Goal: Task Accomplishment & Management: Complete application form

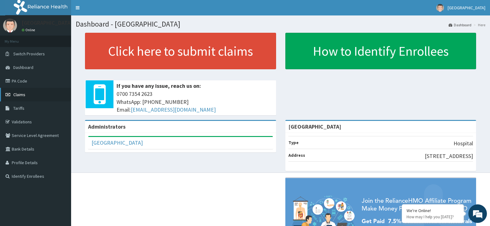
click at [22, 97] on span "Claims" at bounding box center [19, 95] width 12 height 6
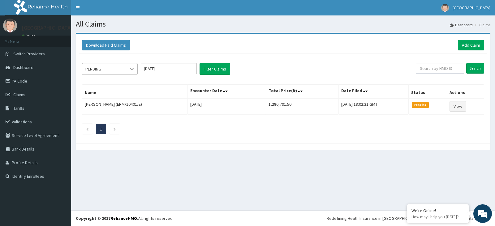
click at [131, 67] on icon at bounding box center [132, 69] width 6 height 6
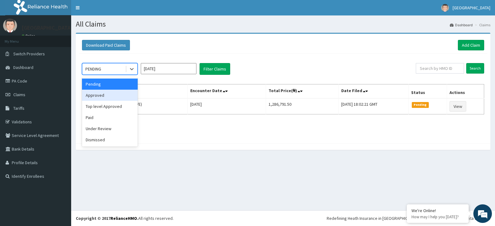
click at [124, 99] on div "Approved" at bounding box center [110, 95] width 56 height 11
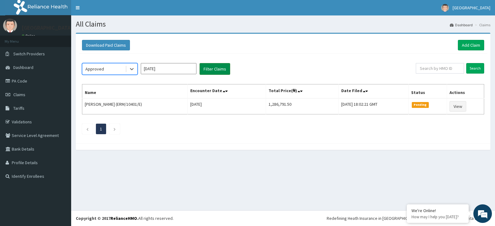
click at [211, 71] on button "Filter Claims" at bounding box center [214, 69] width 31 height 12
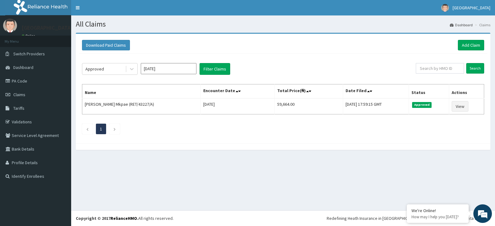
click at [192, 71] on input "Sep 2025" at bounding box center [169, 68] width 56 height 11
click at [171, 118] on div "Aug" at bounding box center [168, 119] width 12 height 11
click at [217, 72] on button "Filter Claims" at bounding box center [214, 69] width 31 height 12
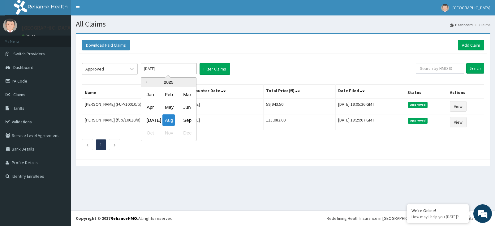
click at [190, 72] on input "Aug 2025" at bounding box center [169, 68] width 56 height 11
click at [190, 120] on div "Sep" at bounding box center [187, 119] width 12 height 11
type input "[DATE]"
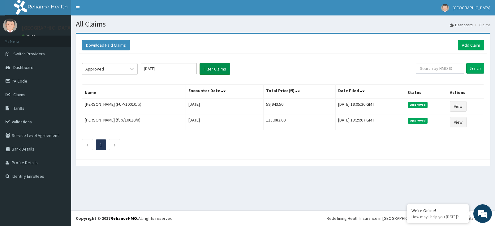
click at [215, 69] on button "Filter Claims" at bounding box center [214, 69] width 31 height 12
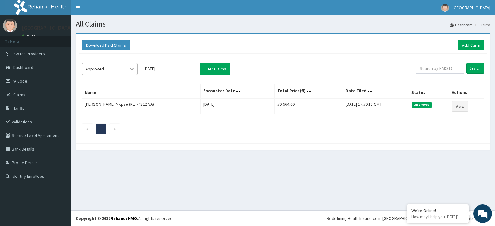
click at [132, 70] on icon at bounding box center [132, 69] width 4 height 2
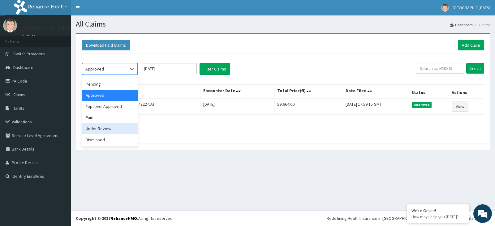
drag, startPoint x: 129, startPoint y: 128, endPoint x: 135, endPoint y: 124, distance: 7.2
click at [131, 127] on div "Under Review" at bounding box center [110, 128] width 56 height 11
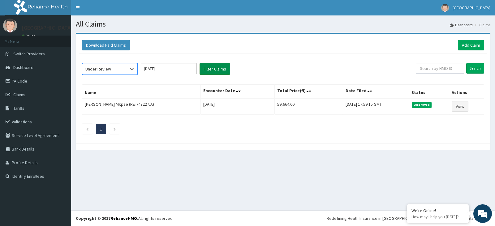
click at [218, 72] on button "Filter Claims" at bounding box center [214, 69] width 31 height 12
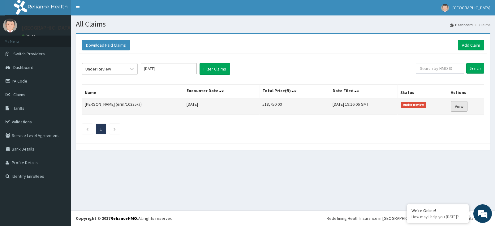
click at [460, 105] on link "View" at bounding box center [459, 106] width 17 height 11
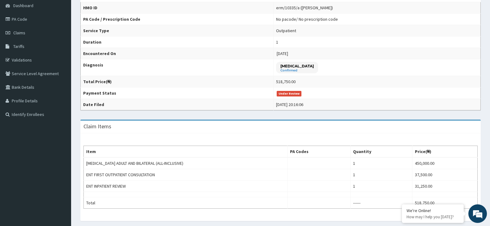
scroll to position [31, 0]
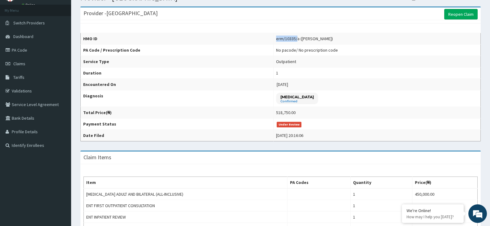
drag, startPoint x: 272, startPoint y: 39, endPoint x: 294, endPoint y: 37, distance: 21.4
click at [294, 37] on div "erm/10335/a (Sunny Dike)" at bounding box center [304, 39] width 57 height 6
drag, startPoint x: 273, startPoint y: 37, endPoint x: 296, endPoint y: 38, distance: 23.2
click at [296, 38] on div "erm/10335/a (Sunny Dike)" at bounding box center [304, 39] width 57 height 6
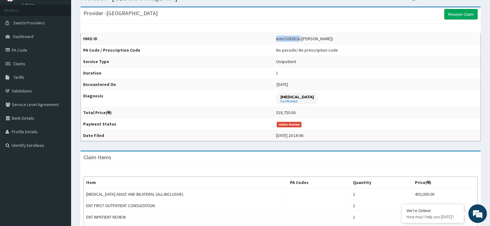
copy div "erm/10335/a"
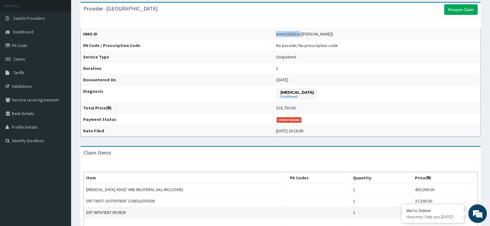
scroll to position [0, 0]
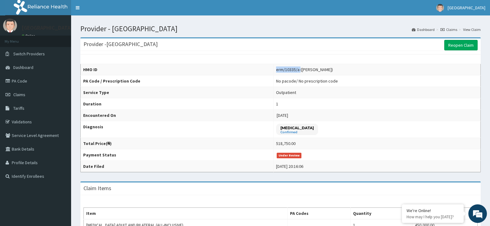
click at [287, 70] on div "erm/10335/a (Sunny Dike)" at bounding box center [304, 69] width 57 height 6
click at [279, 71] on div "erm/10335/a (Sunny Dike)" at bounding box center [304, 69] width 57 height 6
click at [273, 69] on td "erm/10335/a (Sunny Dike)" at bounding box center [376, 69] width 207 height 11
drag, startPoint x: 272, startPoint y: 68, endPoint x: 296, endPoint y: 70, distance: 24.5
click at [296, 70] on td "erm/10335/a (Sunny Dike)" at bounding box center [376, 69] width 207 height 11
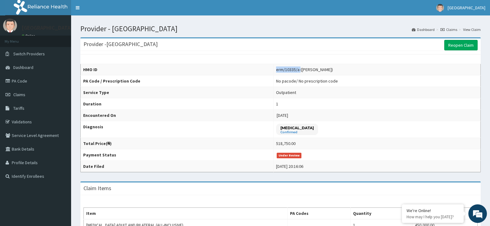
copy div "erm/10335/a"
click at [457, 45] on link "Reopen Claim" at bounding box center [460, 45] width 33 height 11
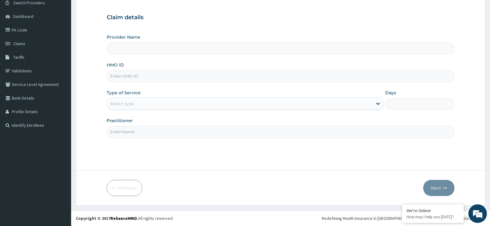
type input "[GEOGRAPHIC_DATA]"
click at [26, 28] on link "PA Code" at bounding box center [35, 30] width 71 height 14
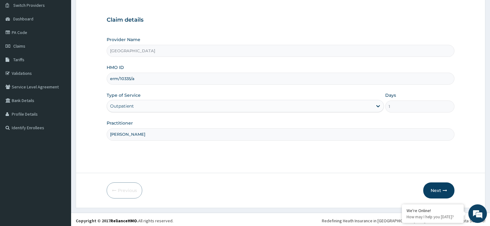
scroll to position [51, 0]
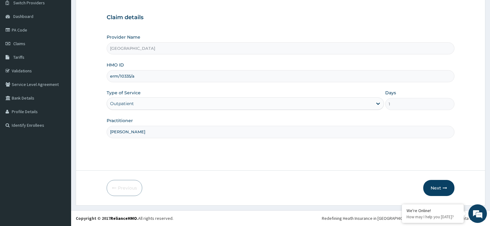
click at [159, 130] on input "DR IFEANYI" at bounding box center [281, 132] width 348 height 12
paste input "erm/10335/a"
click at [135, 134] on input "DR IFEANYIerm/10335/a" at bounding box center [281, 132] width 348 height 12
click at [160, 132] on input "DR IFEANYIrm/10335e/a" at bounding box center [281, 132] width 348 height 12
type input "DR IFEANYI"
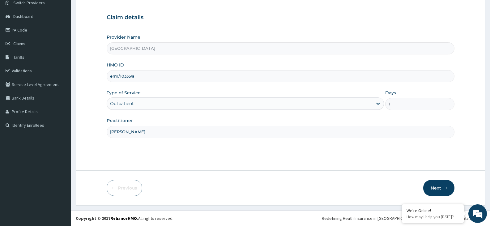
click at [442, 190] on button "Next" at bounding box center [438, 188] width 31 height 16
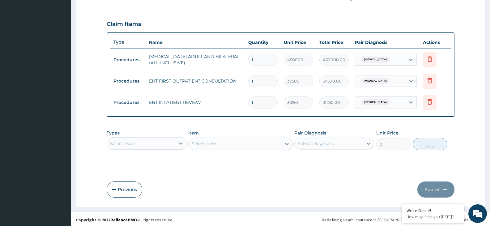
scroll to position [199, 0]
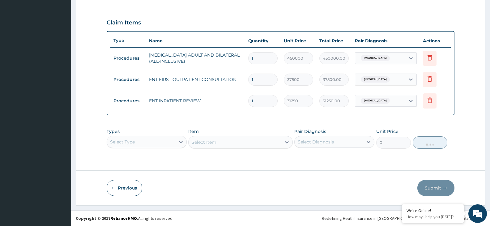
click at [123, 190] on button "Previous" at bounding box center [125, 188] width 36 height 16
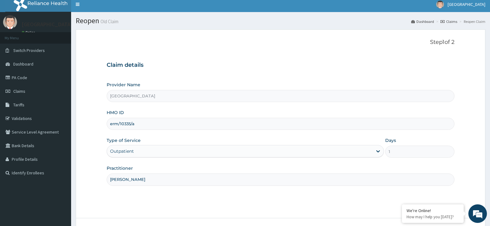
scroll to position [0, 0]
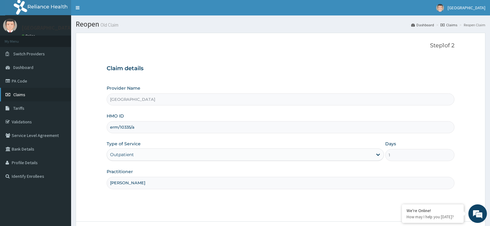
click at [13, 94] on link "Claims" at bounding box center [35, 95] width 71 height 14
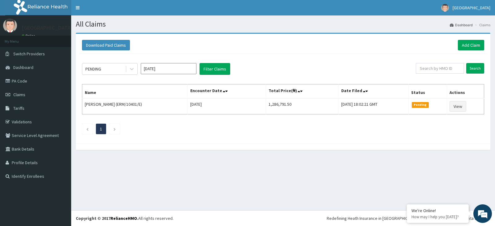
click at [193, 68] on input "[DATE]" at bounding box center [169, 68] width 56 height 11
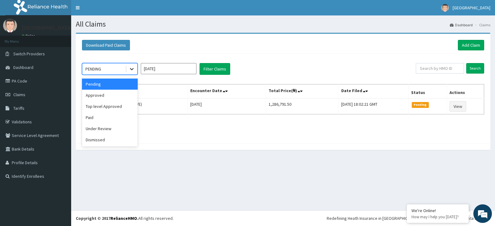
click at [131, 68] on icon at bounding box center [132, 69] width 6 height 6
click at [122, 130] on div "Under Review" at bounding box center [110, 128] width 56 height 11
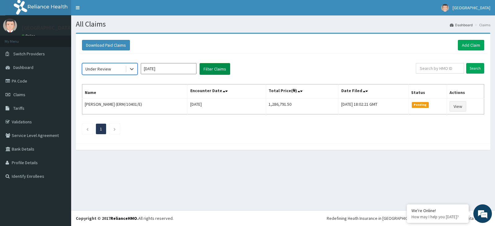
click at [222, 68] on button "Filter Claims" at bounding box center [214, 69] width 31 height 12
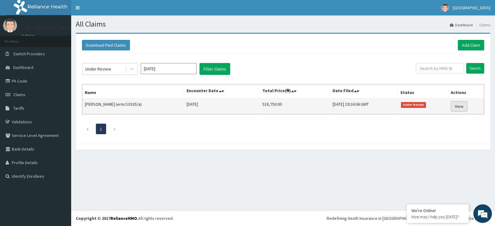
click at [457, 105] on link "View" at bounding box center [459, 106] width 17 height 11
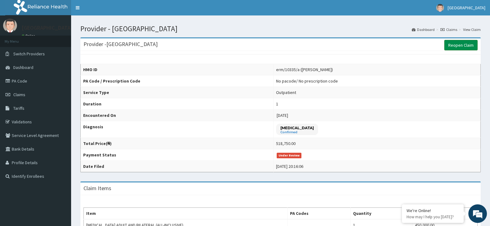
click at [462, 44] on link "Reopen Claim" at bounding box center [460, 45] width 33 height 11
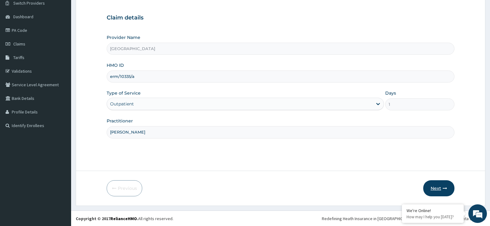
scroll to position [51, 0]
click at [435, 186] on button "Next" at bounding box center [438, 188] width 31 height 16
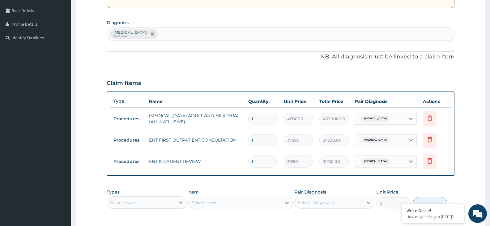
scroll to position [175, 0]
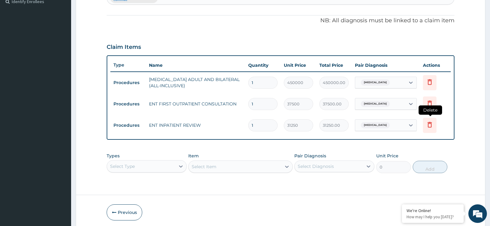
click at [426, 124] on icon at bounding box center [429, 124] width 7 height 7
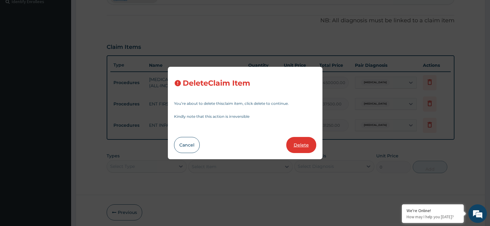
scroll to position [0, 0]
click at [301, 148] on button "Delete" at bounding box center [301, 145] width 30 height 16
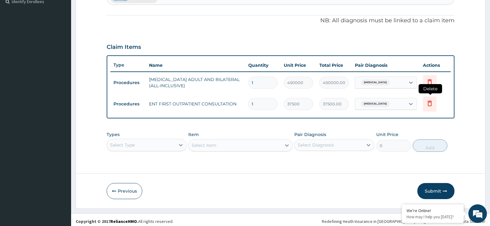
click at [432, 104] on icon at bounding box center [429, 103] width 7 height 7
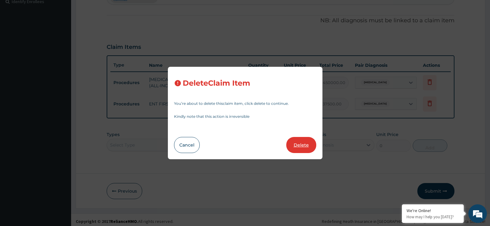
click at [304, 143] on button "Delete" at bounding box center [301, 145] width 30 height 16
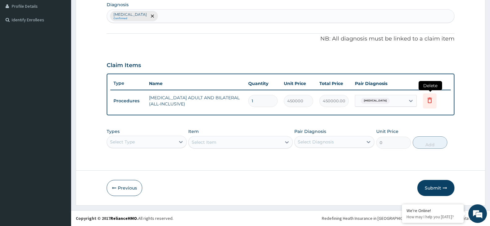
click at [431, 102] on icon at bounding box center [430, 100] width 4 height 6
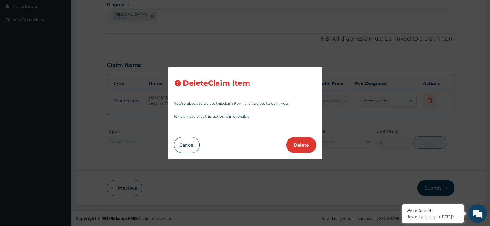
click at [296, 145] on button "Delete" at bounding box center [301, 145] width 30 height 16
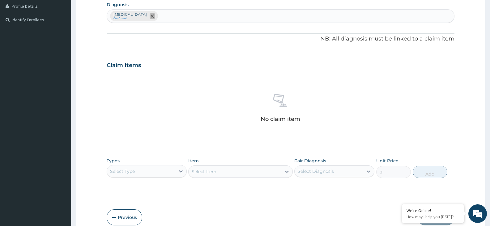
click at [154, 15] on icon "remove selection option" at bounding box center [152, 16] width 3 height 3
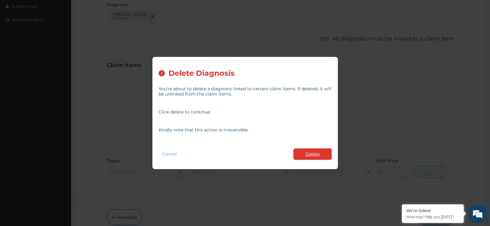
click at [307, 157] on button "Delete" at bounding box center [312, 153] width 38 height 11
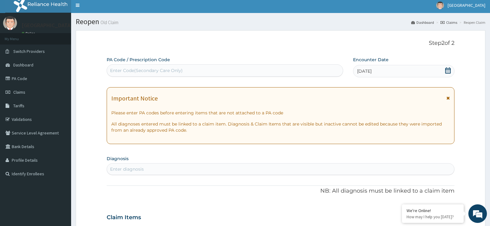
scroll to position [0, 0]
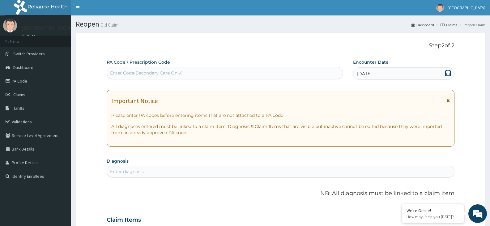
click at [450, 74] on icon at bounding box center [448, 73] width 6 height 6
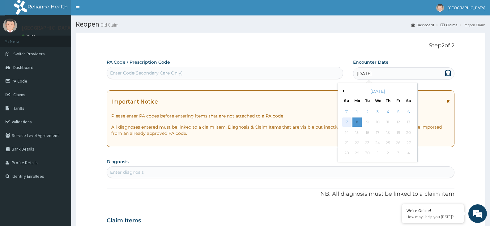
click at [350, 122] on div "7" at bounding box center [346, 122] width 9 height 9
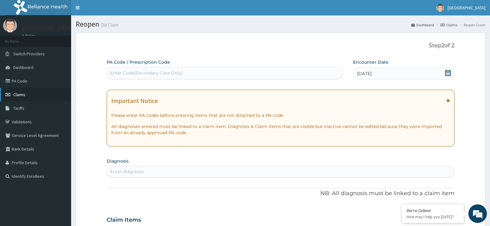
click at [20, 93] on span "Claims" at bounding box center [19, 95] width 12 height 6
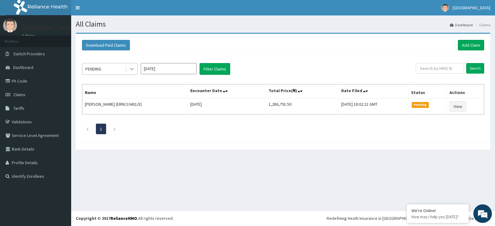
click at [130, 71] on icon at bounding box center [132, 69] width 6 height 6
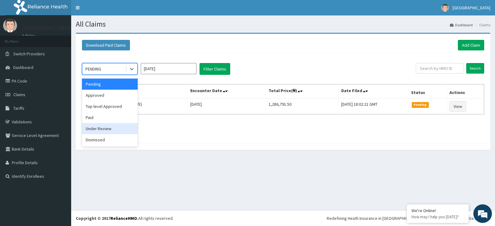
click at [102, 133] on div "Under Review" at bounding box center [110, 128] width 56 height 11
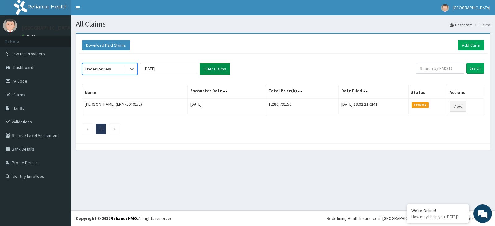
click at [211, 66] on button "Filter Claims" at bounding box center [214, 69] width 31 height 12
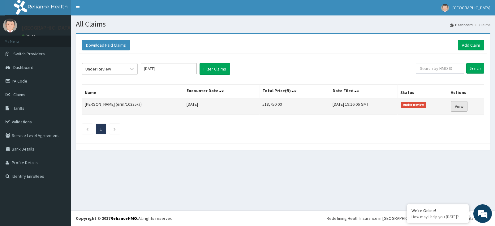
click at [455, 106] on link "View" at bounding box center [459, 106] width 17 height 11
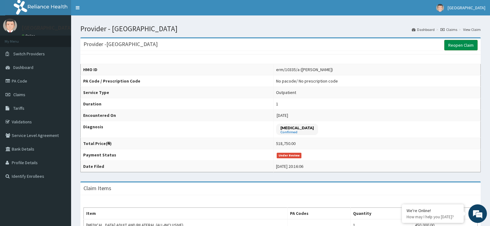
click at [466, 47] on link "Reopen Claim" at bounding box center [460, 45] width 33 height 11
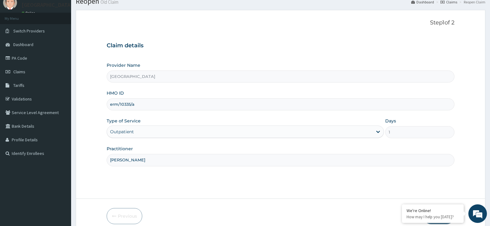
scroll to position [51, 0]
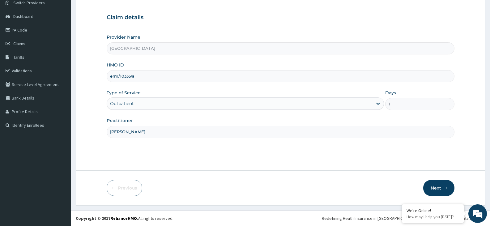
click at [442, 187] on button "Next" at bounding box center [438, 188] width 31 height 16
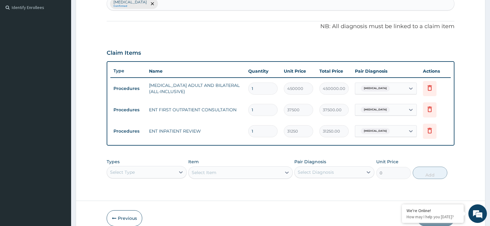
scroll to position [199, 0]
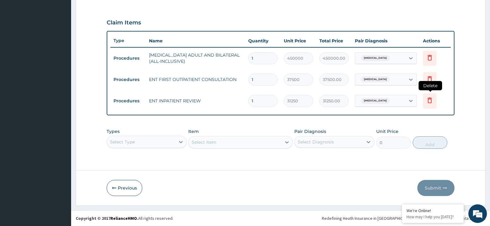
click at [430, 100] on icon at bounding box center [429, 99] width 7 height 7
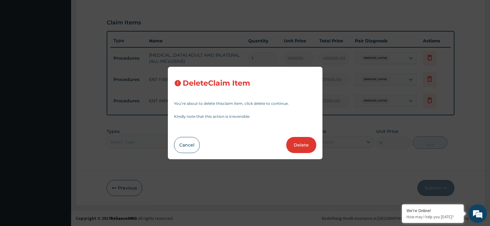
scroll to position [0, 0]
click at [304, 144] on button "Delete" at bounding box center [301, 145] width 30 height 16
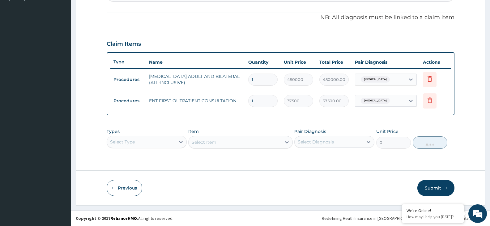
scroll to position [178, 0]
click at [432, 100] on icon at bounding box center [429, 99] width 7 height 7
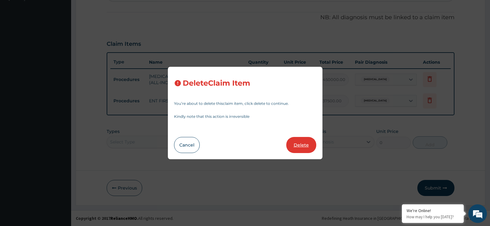
click at [297, 149] on button "Delete" at bounding box center [301, 145] width 30 height 16
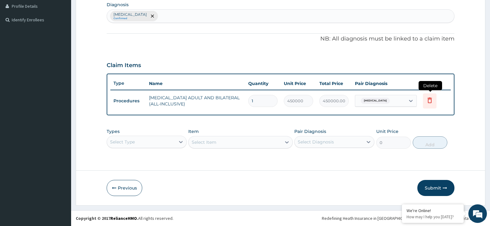
click at [430, 101] on icon at bounding box center [429, 99] width 7 height 7
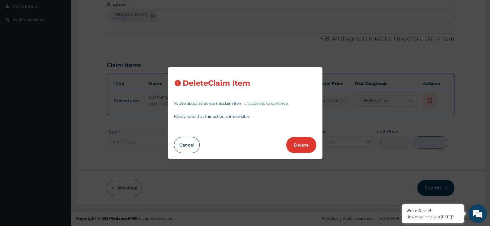
click at [299, 143] on button "Delete" at bounding box center [301, 145] width 30 height 16
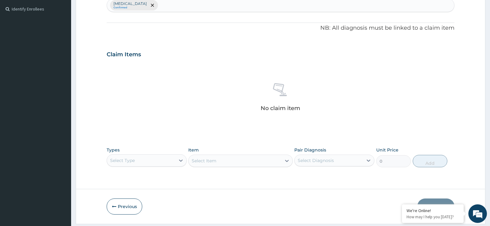
scroll to position [186, 0]
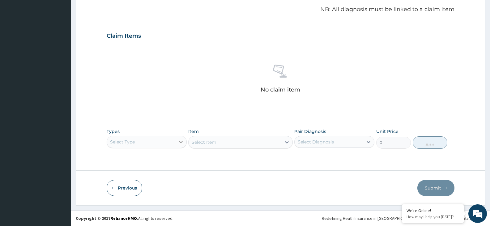
click at [179, 141] on div "Select Type" at bounding box center [147, 142] width 80 height 12
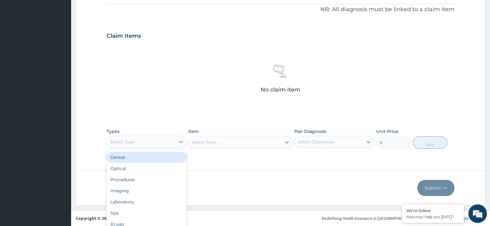
scroll to position [17, 0]
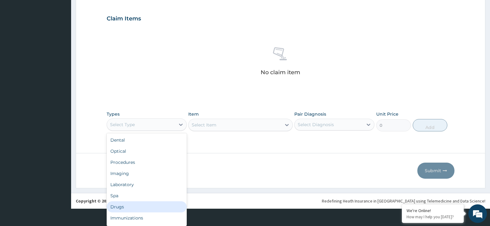
click at [141, 206] on div "Drugs" at bounding box center [147, 206] width 80 height 11
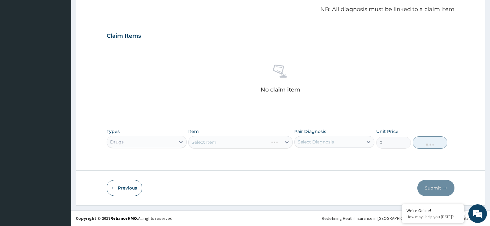
scroll to position [0, 0]
click at [207, 145] on div "Select Item" at bounding box center [240, 142] width 104 height 12
click at [219, 141] on div "Select Item" at bounding box center [240, 142] width 104 height 12
click at [260, 145] on div "Item Select Item" at bounding box center [240, 138] width 104 height 20
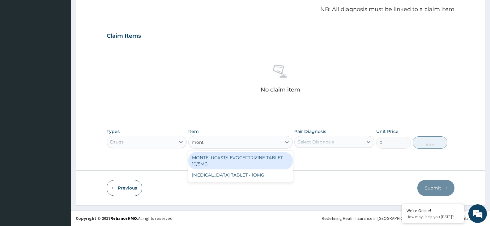
type input "monte"
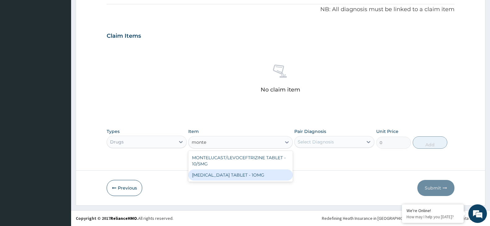
click at [265, 175] on div "MONTELUKAST TABLET - 1OMG" at bounding box center [240, 174] width 104 height 11
type input "196"
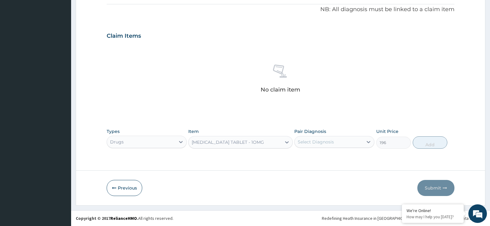
click at [361, 145] on div "Select Diagnosis" at bounding box center [329, 142] width 68 height 10
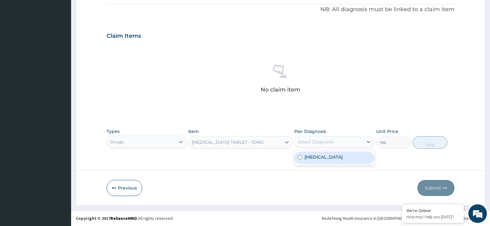
click at [352, 162] on div "[MEDICAL_DATA]" at bounding box center [334, 158] width 80 height 13
checkbox input "true"
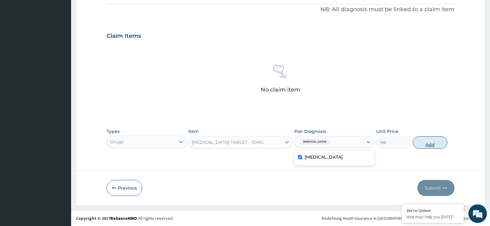
click at [432, 142] on button "Add" at bounding box center [430, 142] width 35 height 12
type input "0"
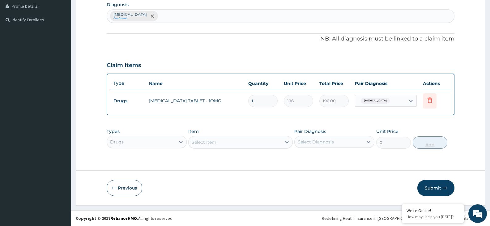
scroll to position [156, 0]
click at [256, 101] on input "1" at bounding box center [262, 101] width 29 height 12
type input "10"
type input "1960.00"
type input "10"
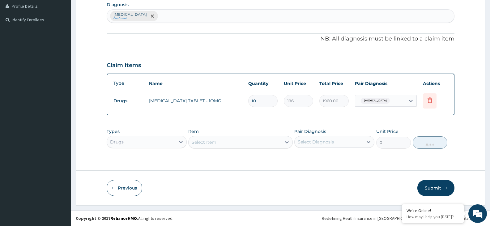
click at [430, 188] on button "Submit" at bounding box center [435, 188] width 37 height 16
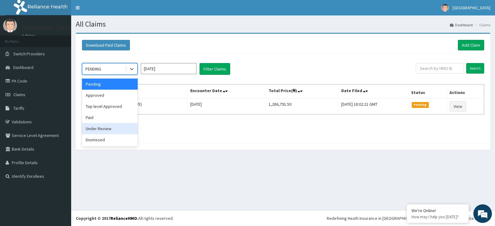
click at [117, 130] on div "Under Review" at bounding box center [110, 128] width 56 height 11
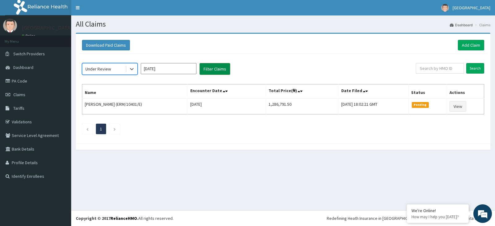
click at [217, 68] on button "Filter Claims" at bounding box center [214, 69] width 31 height 12
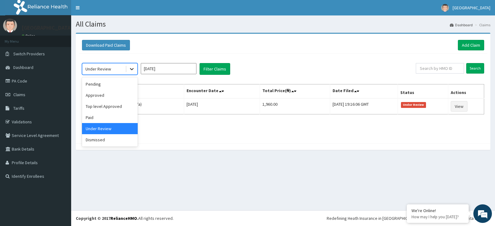
click at [130, 69] on icon at bounding box center [132, 69] width 6 height 6
click at [131, 99] on div "Approved" at bounding box center [110, 95] width 56 height 11
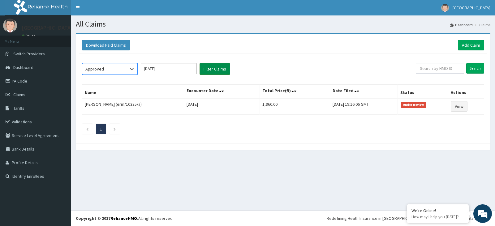
click at [216, 72] on button "Filter Claims" at bounding box center [214, 69] width 31 height 12
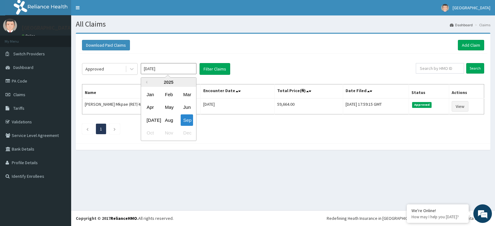
click at [194, 68] on input "Sep 2025" at bounding box center [169, 68] width 56 height 11
click at [173, 121] on div "Aug" at bounding box center [168, 119] width 12 height 11
type input "Aug 2025"
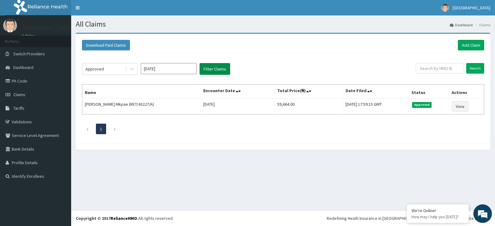
click at [223, 71] on button "Filter Claims" at bounding box center [214, 69] width 31 height 12
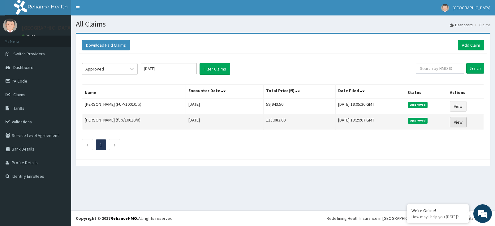
click at [455, 122] on link "View" at bounding box center [458, 122] width 17 height 11
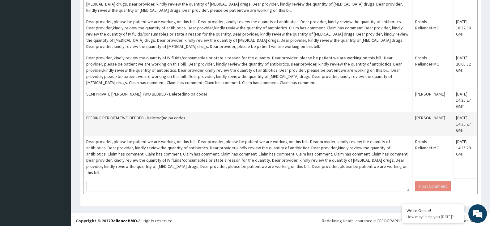
scroll to position [482, 0]
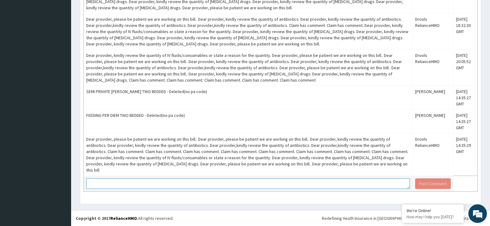
click at [178, 186] on textarea at bounding box center [248, 183] width 324 height 11
paste textarea "PA/39FC95"
type textarea "PA/39FC95"
click at [423, 182] on button "Post Comment" at bounding box center [433, 183] width 36 height 11
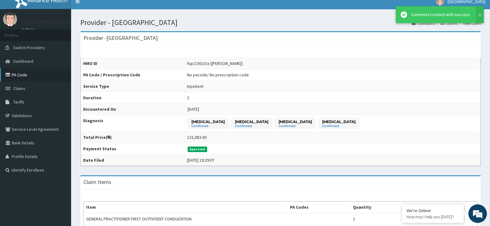
scroll to position [0, 0]
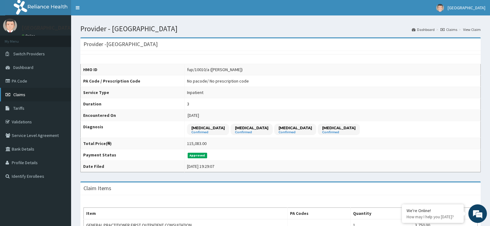
click at [16, 95] on span "Claims" at bounding box center [19, 95] width 12 height 6
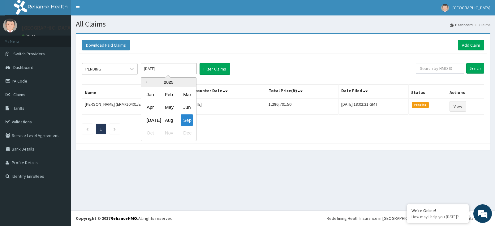
click at [180, 68] on input "[DATE]" at bounding box center [169, 68] width 56 height 11
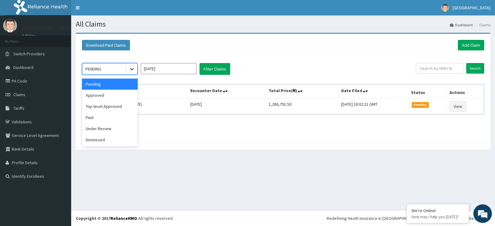
click at [131, 72] on div at bounding box center [131, 68] width 11 height 11
click at [118, 98] on div "Approved" at bounding box center [110, 95] width 56 height 11
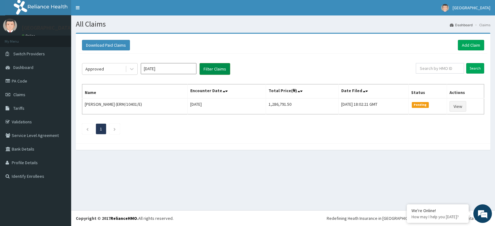
click at [213, 70] on button "Filter Claims" at bounding box center [214, 69] width 31 height 12
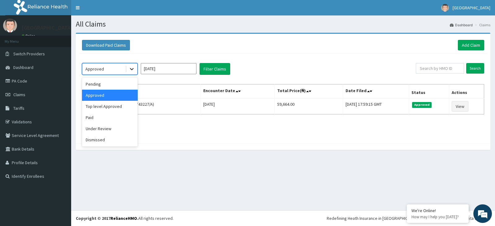
click at [132, 71] on icon at bounding box center [132, 69] width 6 height 6
click at [109, 130] on div "Under Review" at bounding box center [110, 128] width 56 height 11
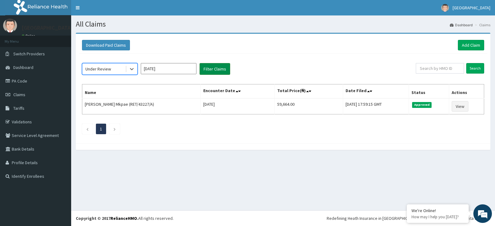
click at [214, 69] on button "Filter Claims" at bounding box center [214, 69] width 31 height 12
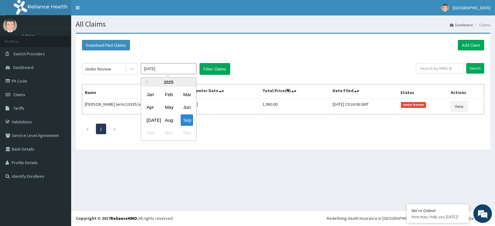
click at [194, 72] on input "[DATE]" at bounding box center [169, 68] width 56 height 11
click at [166, 121] on div "Aug" at bounding box center [168, 119] width 12 height 11
type input "[DATE]"
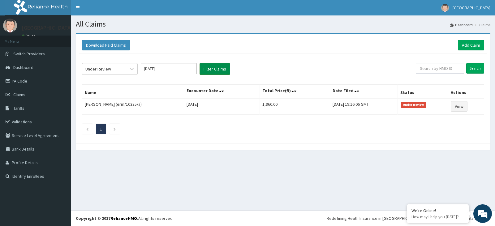
click at [218, 70] on button "Filter Claims" at bounding box center [214, 69] width 31 height 12
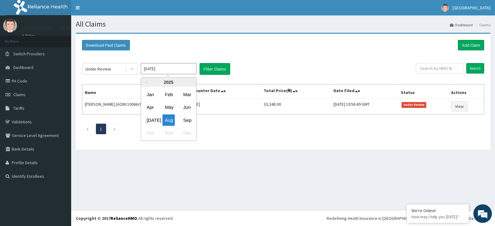
click at [188, 66] on input "[DATE]" at bounding box center [169, 68] width 56 height 11
click at [133, 71] on icon at bounding box center [132, 69] width 6 height 6
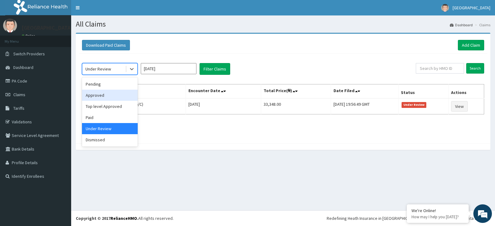
click at [111, 94] on div "Approved" at bounding box center [110, 95] width 56 height 11
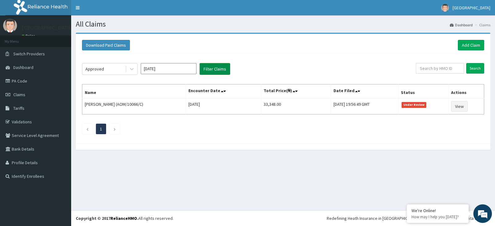
click at [208, 68] on button "Filter Claims" at bounding box center [214, 69] width 31 height 12
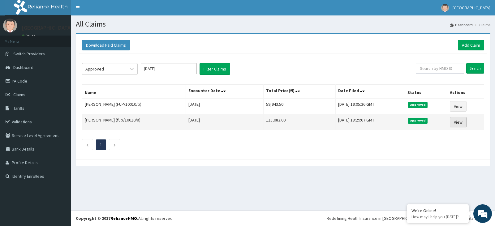
click at [455, 121] on link "View" at bounding box center [458, 122] width 17 height 11
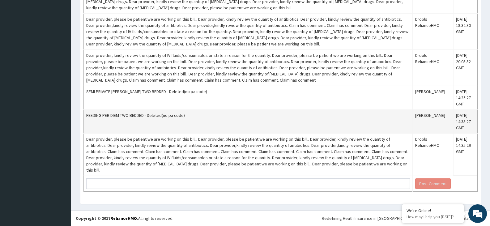
scroll to position [482, 0]
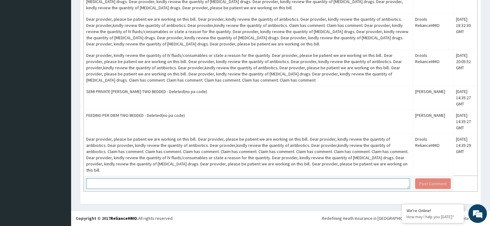
click at [148, 181] on textarea at bounding box center [248, 183] width 324 height 11
paste textarea "PA/39FC95"
type textarea "PA/39FC95"
click at [426, 183] on button "Post Comment" at bounding box center [433, 183] width 36 height 11
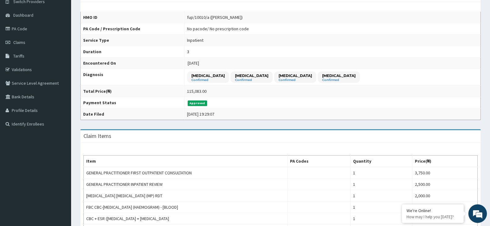
scroll to position [48, 0]
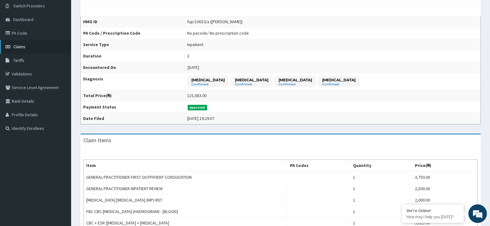
click at [22, 45] on span "Claims" at bounding box center [19, 47] width 12 height 6
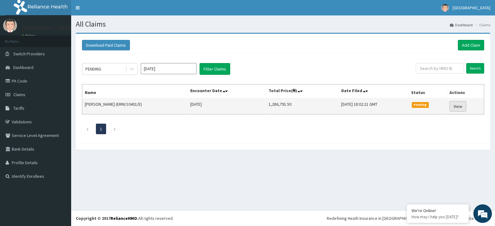
click at [462, 105] on link "View" at bounding box center [457, 106] width 17 height 11
drag, startPoint x: 131, startPoint y: 105, endPoint x: 155, endPoint y: 104, distance: 23.8
click at [155, 104] on td "[PERSON_NAME] (ERM/10401/E)" at bounding box center [134, 106] width 105 height 16
copy td "ERM/10401/E"
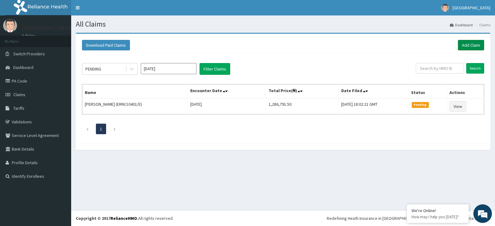
click at [466, 46] on link "Add Claim" at bounding box center [471, 45] width 26 height 11
click at [25, 83] on link "PA Code" at bounding box center [35, 81] width 71 height 14
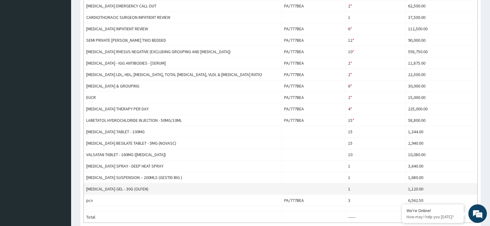
scroll to position [247, 0]
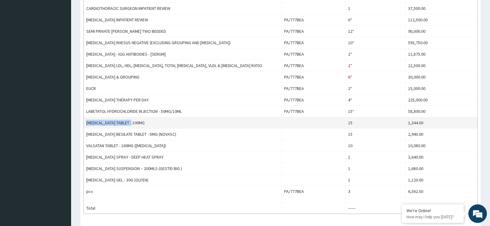
drag, startPoint x: 87, startPoint y: 103, endPoint x: 136, endPoint y: 102, distance: 49.8
click at [136, 117] on td "ATENOLOL TABLET - 100MG" at bounding box center [183, 122] width 198 height 11
copy td "ATENOLOL TABLET - 100MG"
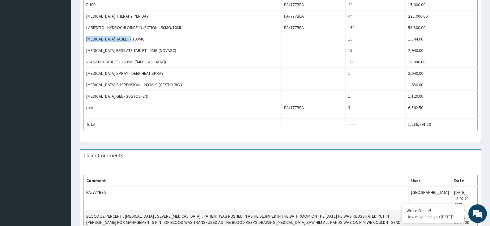
scroll to position [377, 0]
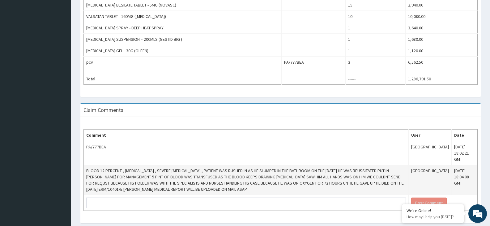
click at [204, 165] on td "BLOOD 12 PERCENT , SEVERE SEPSIS , SEVERE HYPERTENSION , PATIENT WAS RUSHED IN …" at bounding box center [246, 180] width 325 height 30
click at [215, 165] on td "BLOOD 12 PERCENT , SEVERE SEPSIS , SEVERE HYPERTENSION , PATIENT WAS RUSHED IN …" at bounding box center [246, 180] width 325 height 30
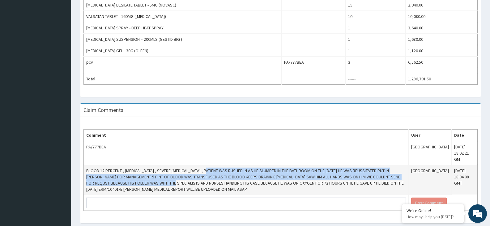
drag, startPoint x: 208, startPoint y: 164, endPoint x: 210, endPoint y: 154, distance: 10.0
click at [210, 165] on td "BLOOD 12 PERCENT , SEVERE SEPSIS , SEVERE HYPERTENSION , PATIENT WAS RUSHED IN …" at bounding box center [246, 180] width 325 height 30
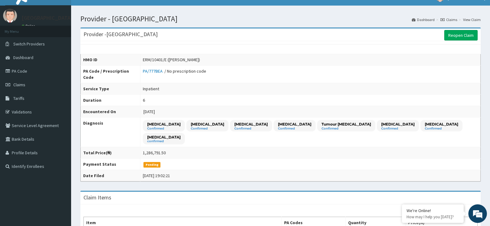
scroll to position [0, 0]
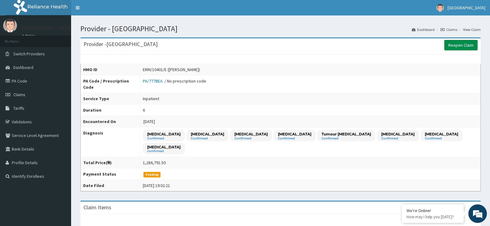
click at [464, 49] on link "Reopen Claim" at bounding box center [460, 45] width 33 height 11
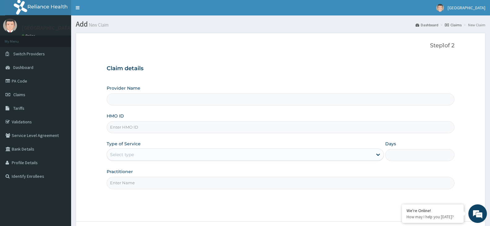
click at [112, 127] on input "HMO ID" at bounding box center [281, 127] width 348 height 12
paste input "KNI/10121/A"
type input "KNI/10121/A"
type input "[GEOGRAPHIC_DATA]"
type input "KNI/10121/A"
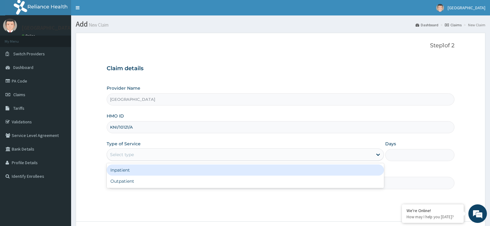
click at [136, 158] on div "Select type" at bounding box center [239, 155] width 265 height 10
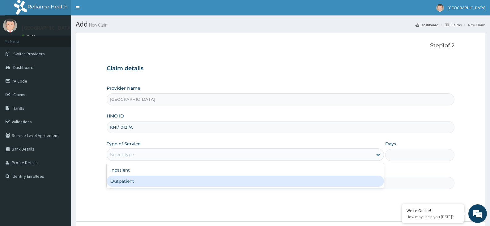
click at [129, 181] on div "Outpatient" at bounding box center [245, 181] width 277 height 11
type input "1"
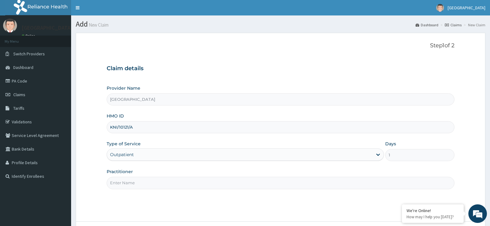
click at [140, 173] on div "Practitioner" at bounding box center [281, 179] width 348 height 20
click at [139, 181] on input "Practitioner" at bounding box center [281, 183] width 348 height 12
type input "[PERSON_NAME]"
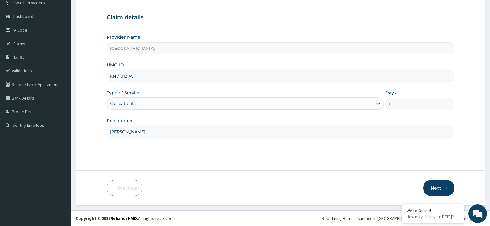
click at [445, 190] on button "Next" at bounding box center [438, 188] width 31 height 16
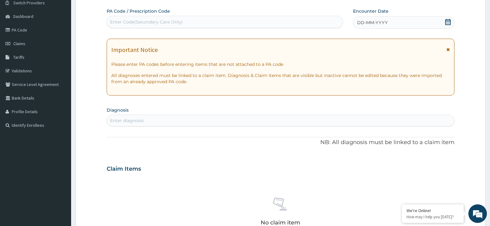
click at [134, 122] on div "Enter diagnosis" at bounding box center [127, 121] width 34 height 6
type input "mala"
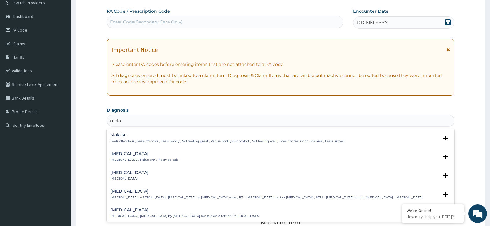
click at [126, 156] on h4 "Malaria" at bounding box center [144, 154] width 68 height 5
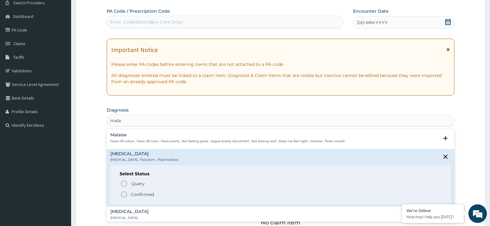
click at [125, 195] on icon "status option filled" at bounding box center [123, 194] width 7 height 7
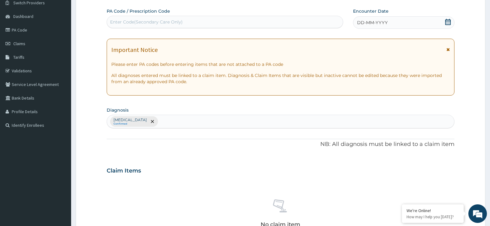
click at [145, 126] on div "Malaria Confirmed" at bounding box center [280, 121] width 347 height 13
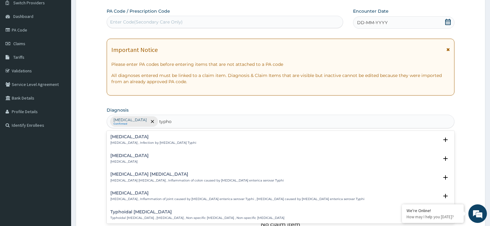
type input "typhoi"
click at [132, 137] on h4 "Typhoid fever" at bounding box center [153, 137] width 86 height 5
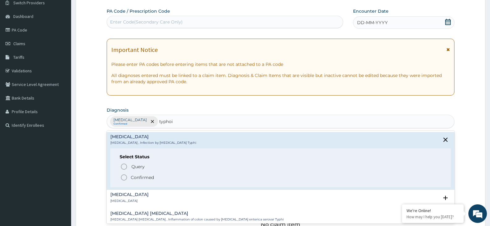
click at [124, 177] on icon "status option filled" at bounding box center [123, 177] width 7 height 7
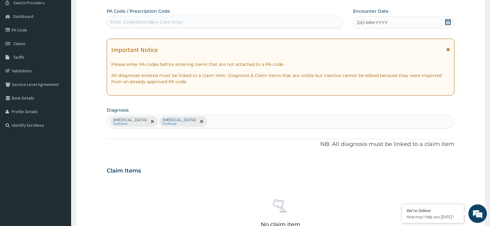
click at [193, 126] on div "Malaria Confirmed Typhoid fever Confirmed" at bounding box center [280, 121] width 347 height 13
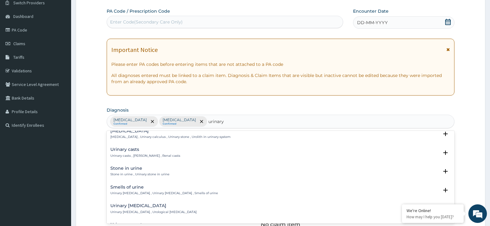
scroll to position [62, 0]
type input "urinary tra"
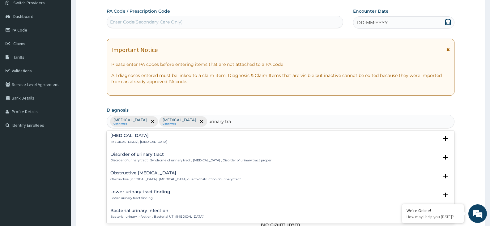
scroll to position [124, 0]
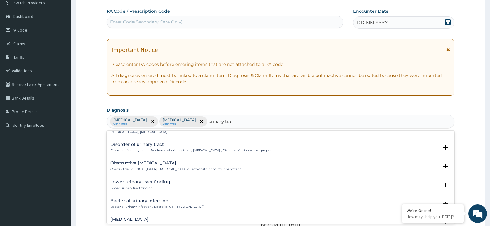
click at [148, 203] on h4 "Bacterial urinary infection" at bounding box center [157, 201] width 94 height 5
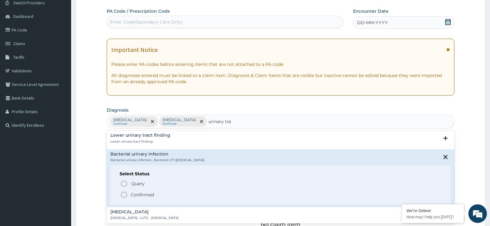
scroll to position [186, 0]
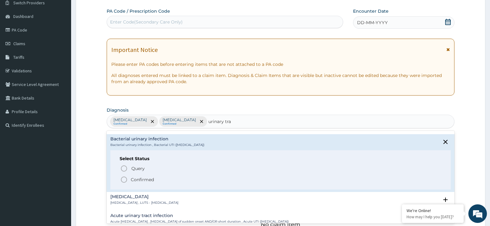
click at [125, 180] on icon "status option filled" at bounding box center [123, 179] width 7 height 7
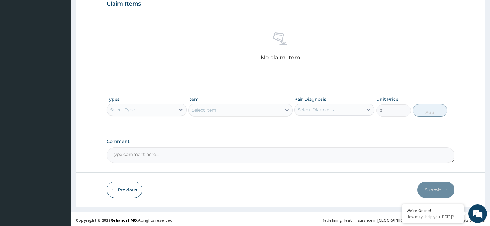
scroll to position [220, 0]
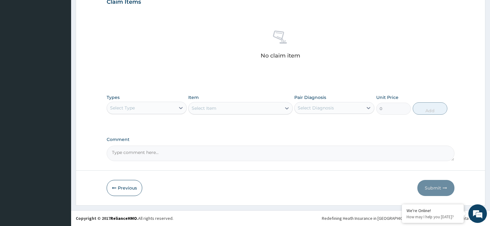
click at [175, 111] on div "Select Type" at bounding box center [141, 108] width 68 height 10
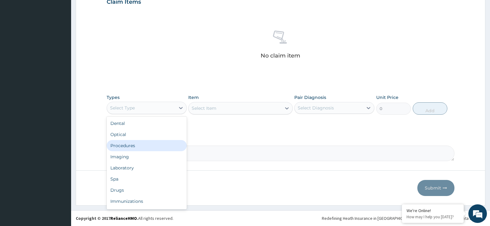
click at [142, 148] on div "Procedures" at bounding box center [147, 145] width 80 height 11
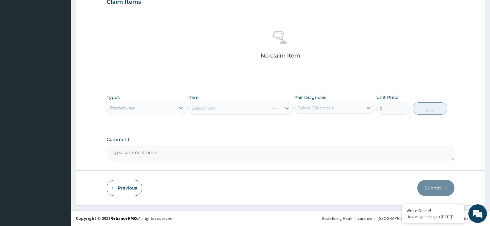
click at [202, 108] on div "Select Item" at bounding box center [240, 108] width 104 height 12
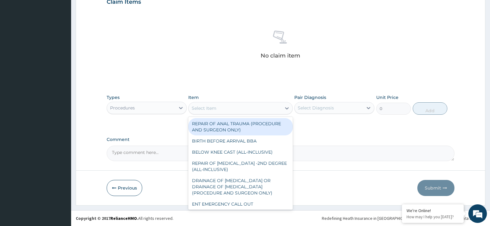
click at [202, 108] on div "Select Item" at bounding box center [204, 108] width 25 height 6
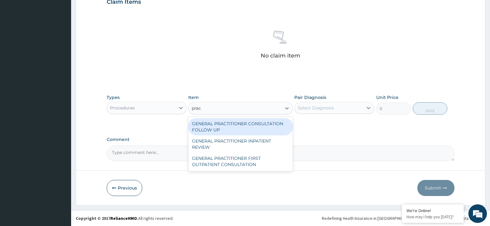
type input "pract"
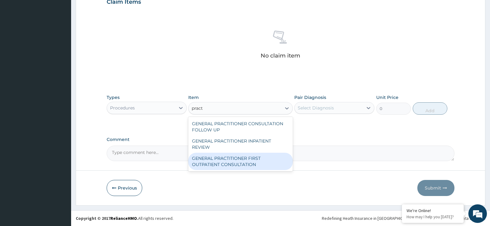
click at [247, 163] on div "GENERAL PRACTITIONER FIRST OUTPATIENT CONSULTATION" at bounding box center [240, 161] width 104 height 17
type input "3750"
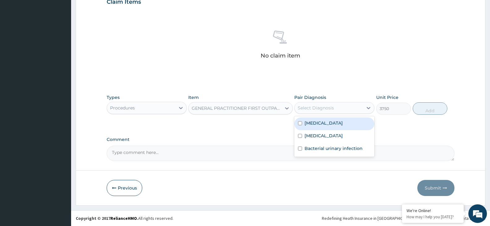
click at [342, 113] on div "Select Diagnosis" at bounding box center [334, 108] width 80 height 12
click at [338, 125] on div "Malaria" at bounding box center [334, 124] width 80 height 13
checkbox input "true"
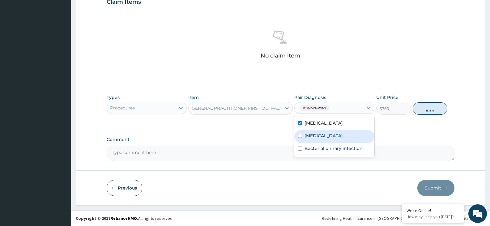
drag, startPoint x: 336, startPoint y: 132, endPoint x: 339, endPoint y: 147, distance: 15.6
click at [336, 135] on div "Typhoid fever" at bounding box center [334, 136] width 80 height 13
checkbox input "true"
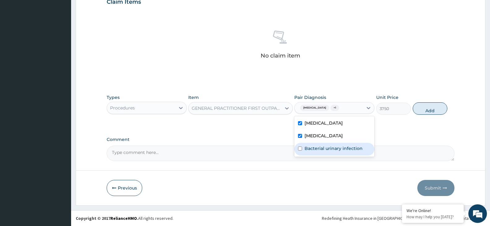
click at [340, 149] on label "Bacterial urinary infection" at bounding box center [334, 148] width 58 height 6
checkbox input "true"
drag, startPoint x: 427, startPoint y: 103, endPoint x: 414, endPoint y: 117, distance: 18.4
click at [425, 107] on button "Add" at bounding box center [430, 108] width 35 height 12
type input "0"
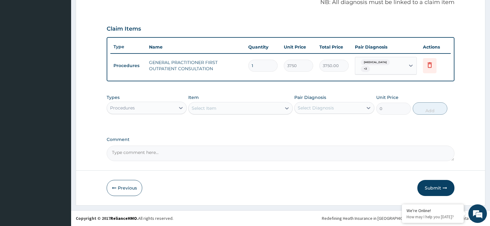
scroll to position [190, 0]
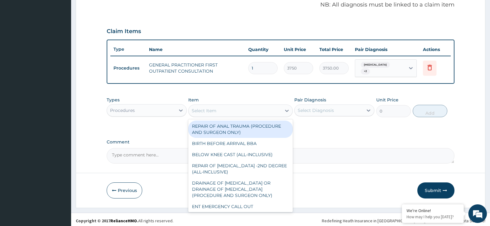
click at [215, 110] on div "Select Item" at bounding box center [204, 111] width 25 height 6
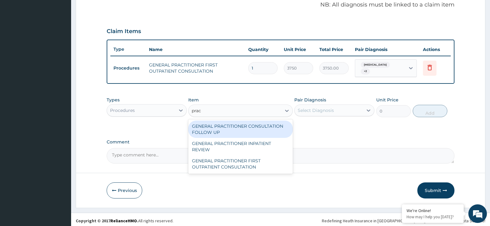
type input "pract"
click at [230, 127] on div "GENERAL PRACTITIONER CONSULTATION FOLLOW UP" at bounding box center [240, 129] width 104 height 17
type input "1875"
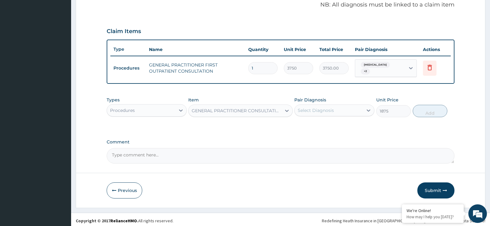
click at [328, 113] on div "Select Diagnosis" at bounding box center [329, 110] width 68 height 10
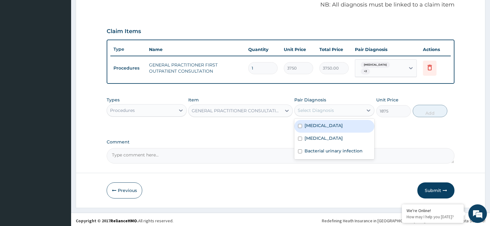
drag, startPoint x: 329, startPoint y: 123, endPoint x: 326, endPoint y: 131, distance: 9.4
click at [329, 123] on div "Malaria" at bounding box center [334, 126] width 80 height 13
checkbox input "true"
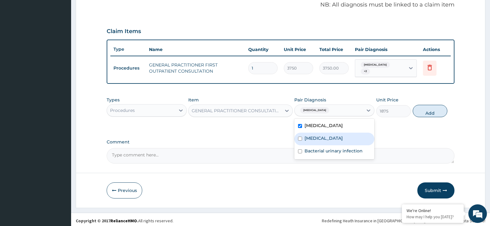
click at [325, 133] on div "Typhoid fever" at bounding box center [334, 139] width 80 height 13
checkbox input "true"
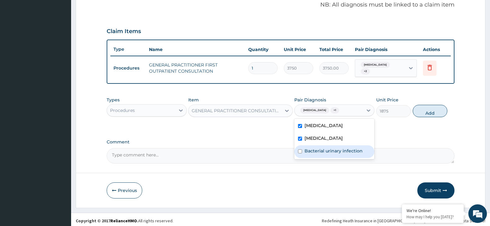
click at [323, 148] on label "Bacterial urinary infection" at bounding box center [334, 151] width 58 height 6
checkbox input "true"
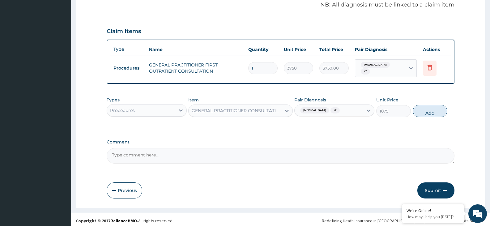
click at [425, 111] on button "Add" at bounding box center [430, 111] width 35 height 12
type input "0"
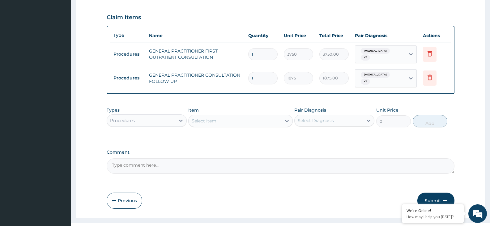
scroll to position [212, 0]
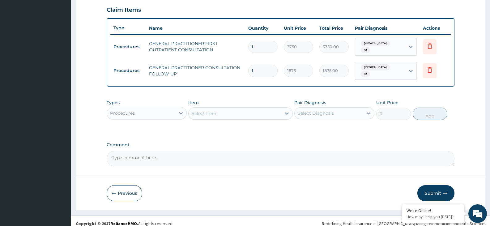
click at [170, 108] on div "Procedures" at bounding box center [141, 113] width 68 height 10
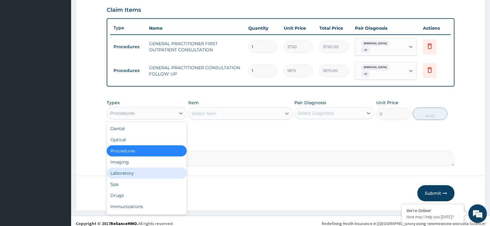
click at [139, 169] on div "Laboratory" at bounding box center [147, 173] width 80 height 11
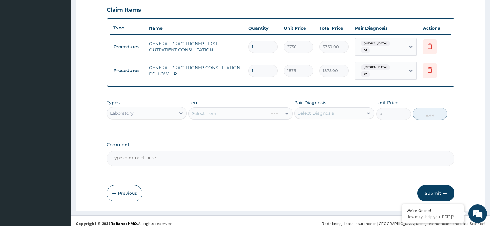
click at [193, 109] on div "Select Item" at bounding box center [240, 113] width 104 height 12
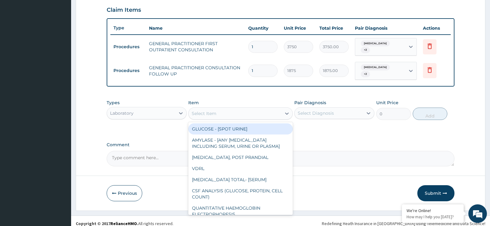
click at [193, 110] on div "Select Item" at bounding box center [204, 113] width 25 height 6
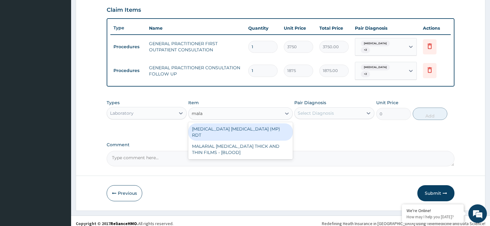
type input "malar"
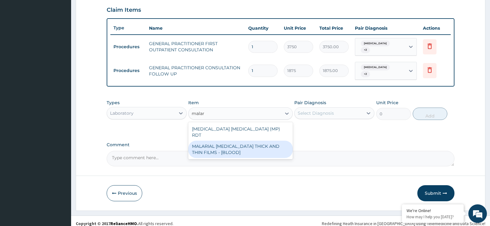
click at [224, 141] on div "MALARIAL PARASITE THICK AND THIN FILMS - [BLOOD]" at bounding box center [240, 149] width 104 height 17
type input "2187.5"
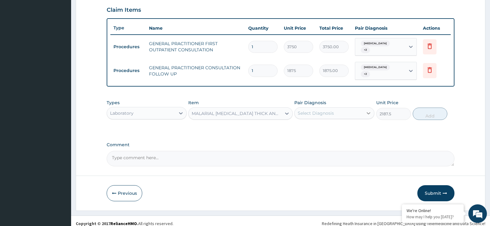
click at [371, 110] on icon at bounding box center [368, 113] width 6 height 6
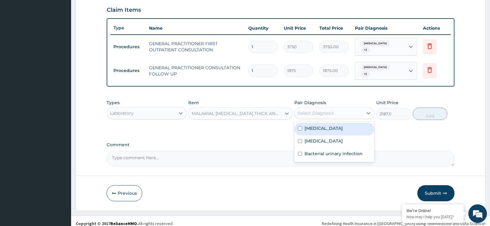
click at [337, 127] on div "Malaria" at bounding box center [334, 129] width 80 height 13
checkbox input "true"
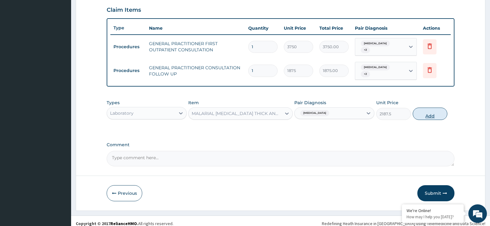
click at [428, 113] on button "Add" at bounding box center [430, 114] width 35 height 12
type input "0"
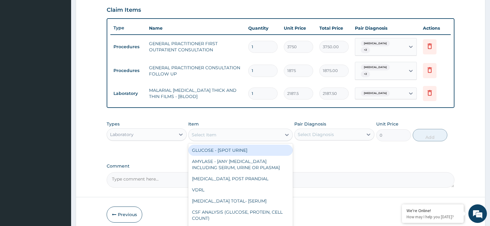
click at [210, 133] on div "Select Item" at bounding box center [235, 135] width 92 height 10
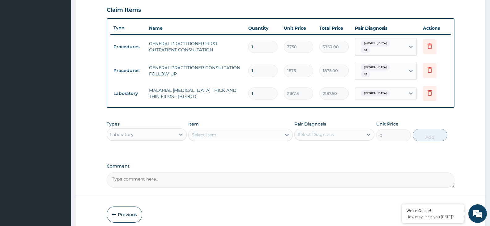
click at [214, 130] on div "Select Item" at bounding box center [235, 135] width 92 height 10
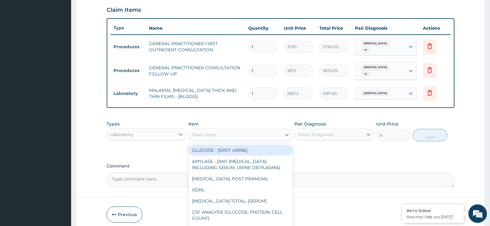
click at [229, 130] on div "Select Item" at bounding box center [235, 135] width 92 height 10
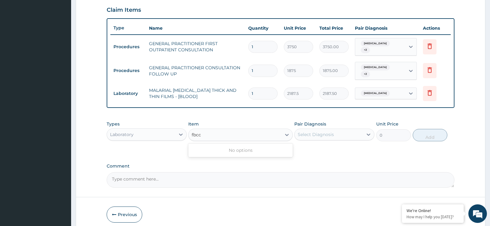
type input "fbc"
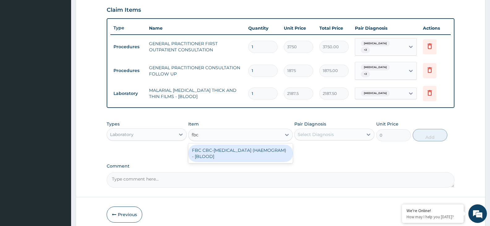
click at [232, 145] on div "FBC CBC-COMPLETE BLOOD COUNT (HAEMOGRAM) - [BLOOD]" at bounding box center [240, 153] width 104 height 17
type input "5000"
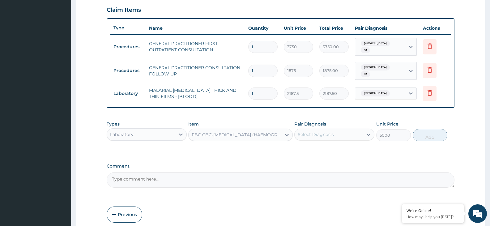
click at [337, 130] on div "Select Diagnosis" at bounding box center [329, 135] width 68 height 10
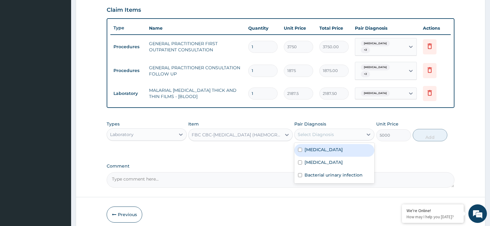
click at [333, 150] on div "Malaria" at bounding box center [334, 150] width 80 height 13
checkbox input "true"
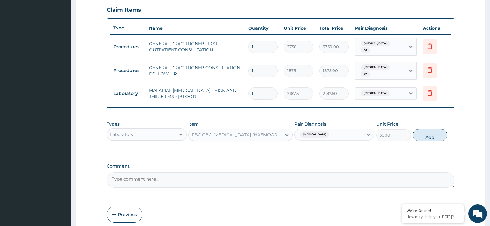
click at [420, 129] on button "Add" at bounding box center [430, 135] width 35 height 12
type input "0"
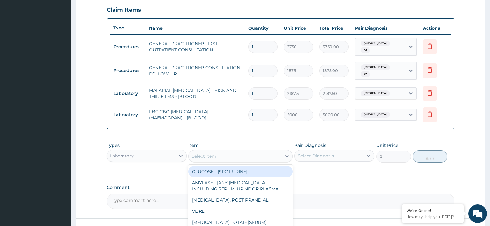
click at [252, 151] on div "Select Item" at bounding box center [235, 156] width 92 height 10
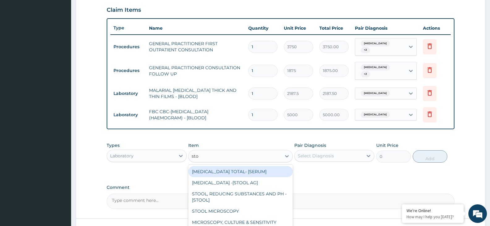
type input "stoo"
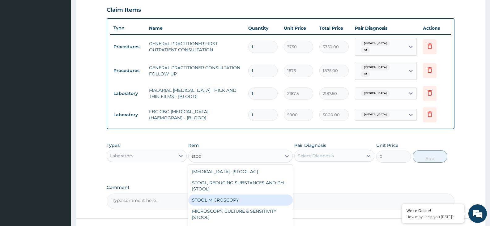
click at [223, 194] on div "STOOL MICROSCOPY" at bounding box center [240, 199] width 104 height 11
type input "4375"
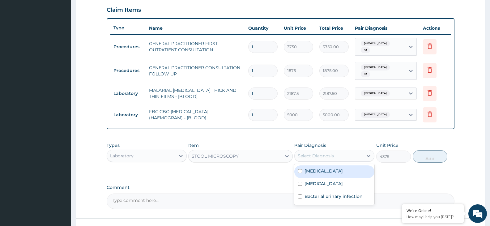
click at [336, 151] on div "Select Diagnosis" at bounding box center [329, 156] width 68 height 10
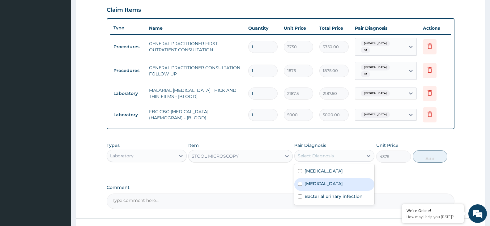
click at [326, 182] on div "Typhoid fever" at bounding box center [334, 184] width 80 height 13
checkbox input "true"
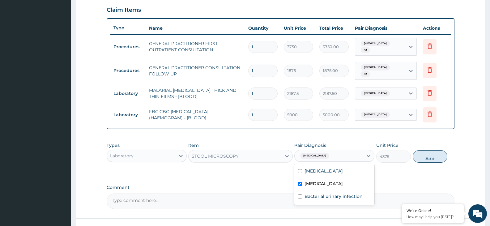
drag, startPoint x: 436, startPoint y: 150, endPoint x: 435, endPoint y: 155, distance: 5.0
click at [435, 152] on button "Add" at bounding box center [430, 156] width 35 height 12
type input "0"
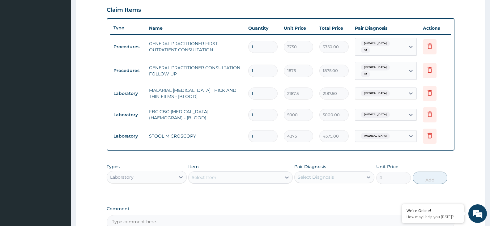
click at [174, 172] on div "Laboratory" at bounding box center [141, 177] width 68 height 10
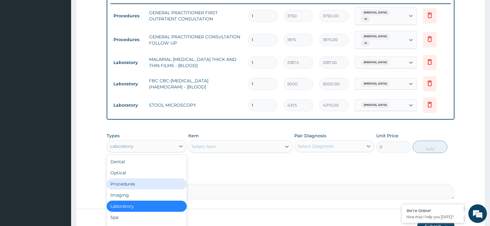
scroll to position [21, 0]
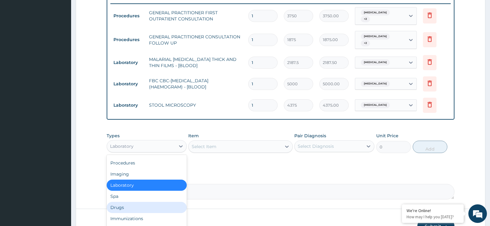
click at [163, 202] on div "Drugs" at bounding box center [147, 207] width 80 height 11
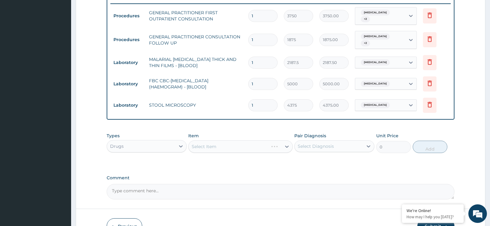
click at [211, 144] on div "Select Item" at bounding box center [240, 146] width 104 height 12
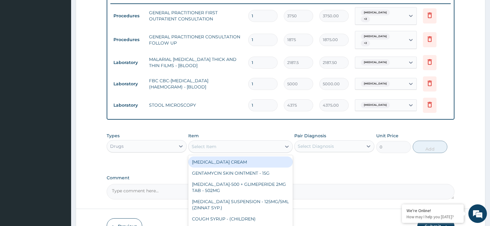
click at [211, 144] on div "Select Item" at bounding box center [204, 146] width 25 height 6
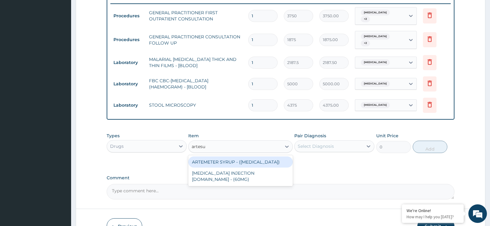
type input "artesun"
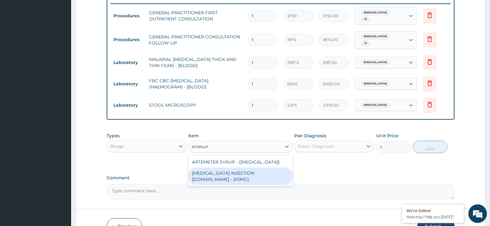
click at [224, 168] on div "[MEDICAL_DATA] INJECTION [DOMAIN_NAME] - (60MG)" at bounding box center [240, 176] width 104 height 17
type input "1596"
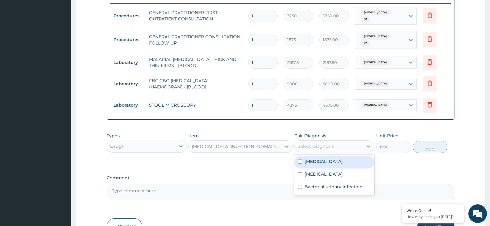
click at [323, 143] on div "Select Diagnosis" at bounding box center [316, 146] width 36 height 6
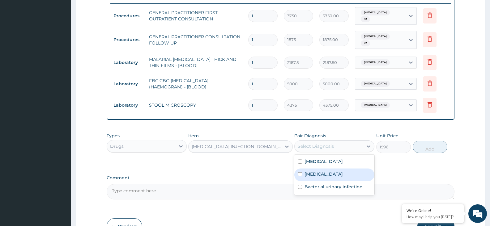
click at [319, 171] on label "Typhoid fever" at bounding box center [324, 174] width 38 height 6
checkbox input "true"
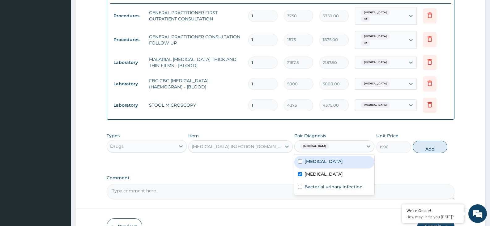
click at [317, 162] on div "Malaria" at bounding box center [334, 162] width 80 height 13
checkbox input "true"
drag, startPoint x: 322, startPoint y: 170, endPoint x: 343, endPoint y: 172, distance: 21.1
click at [322, 171] on label "Typhoid fever" at bounding box center [324, 174] width 38 height 6
checkbox input "false"
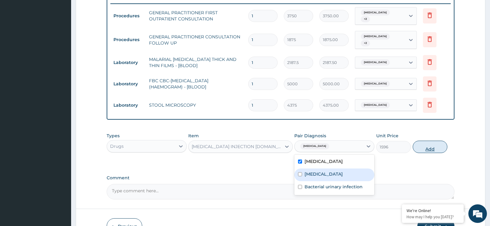
click at [421, 144] on button "Add" at bounding box center [430, 147] width 35 height 12
type input "0"
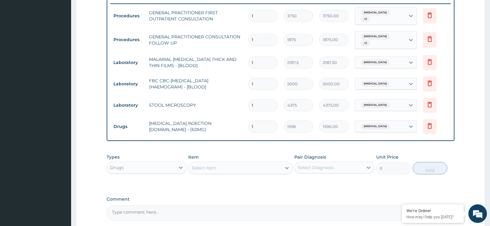
click at [255, 125] on input "1" at bounding box center [262, 127] width 29 height 12
type input "0.00"
type input "5"
type input "7980.00"
type input "0.00"
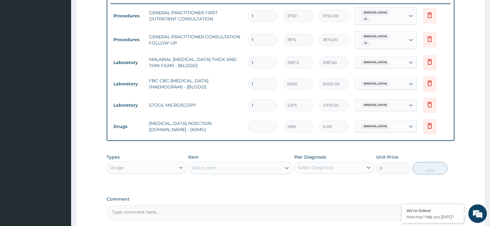
type input "6"
type input "9576.00"
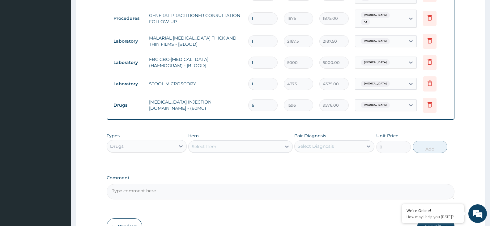
scroll to position [274, 0]
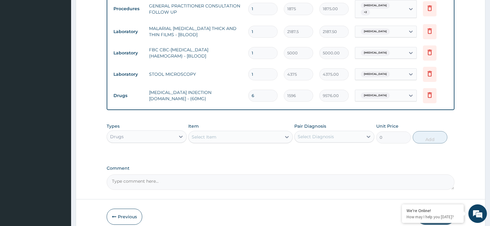
type input "6"
click at [199, 181] on textarea "Comment" at bounding box center [281, 181] width 348 height 15
type textarea "3 days treatment"
click at [235, 132] on div "Select Item" at bounding box center [235, 137] width 92 height 10
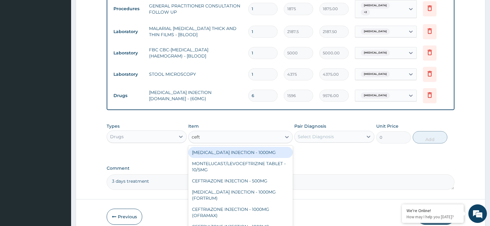
type input "cefta"
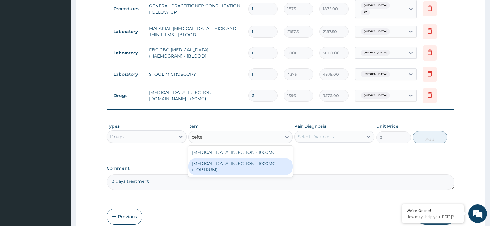
click at [233, 158] on div "[MEDICAL_DATA] INJECTION - 1000MG (FORTRUM)" at bounding box center [240, 166] width 104 height 17
type input "5600"
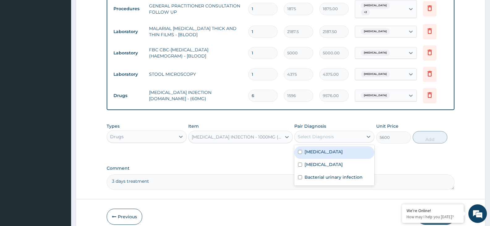
click at [358, 134] on div "Select Diagnosis" at bounding box center [329, 137] width 68 height 10
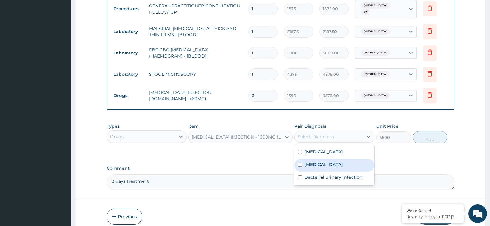
click at [334, 161] on label "Typhoid fever" at bounding box center [324, 164] width 38 height 6
checkbox input "true"
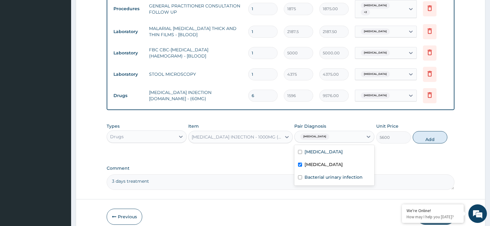
click at [433, 136] on button "Add" at bounding box center [430, 137] width 35 height 12
type input "0"
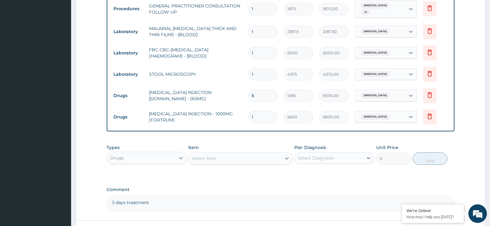
click at [256, 111] on input "1" at bounding box center [262, 117] width 29 height 12
type input "0.00"
type input "5"
type input "28000.00"
type input "0.00"
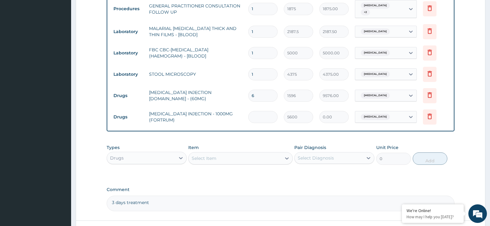
type input "6"
type input "33600.00"
type input "6"
click at [257, 153] on div "Select Item" at bounding box center [235, 158] width 92 height 10
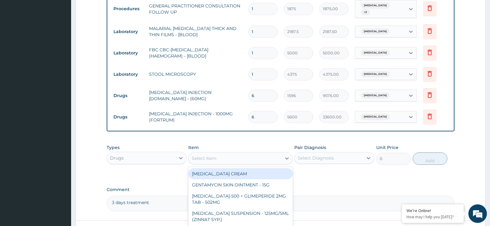
type input "a"
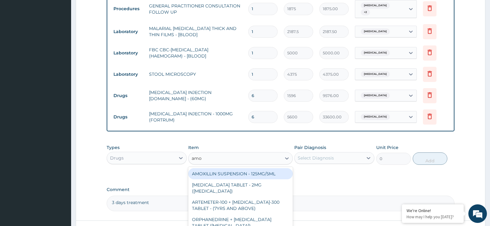
type input "amox"
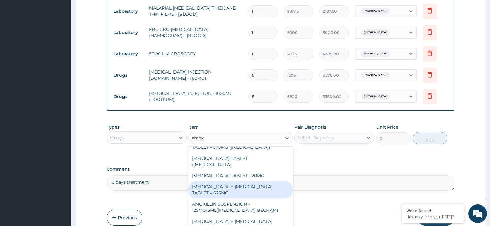
scroll to position [318, 0]
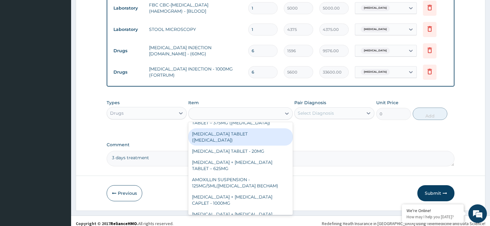
click at [208, 112] on div "amox" at bounding box center [235, 114] width 92 height 10
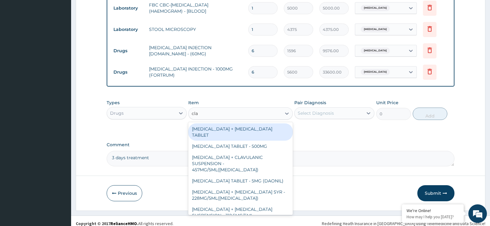
type input "clav"
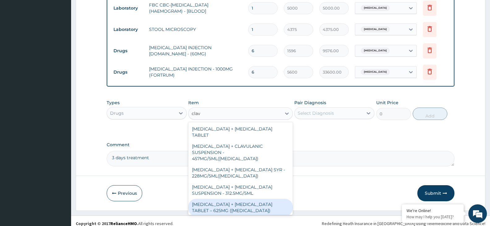
click at [239, 199] on div "[MEDICAL_DATA] + [MEDICAL_DATA] TABLET – 625MG ([MEDICAL_DATA])" at bounding box center [240, 207] width 104 height 17
type input "672"
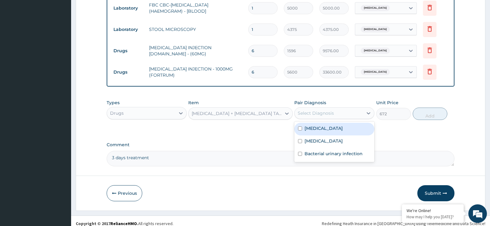
click at [343, 108] on div "Select Diagnosis" at bounding box center [329, 113] width 68 height 10
click at [330, 138] on label "Typhoid fever" at bounding box center [324, 141] width 38 height 6
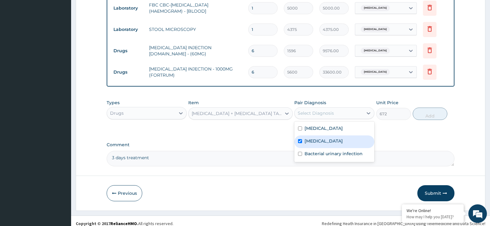
checkbox input "true"
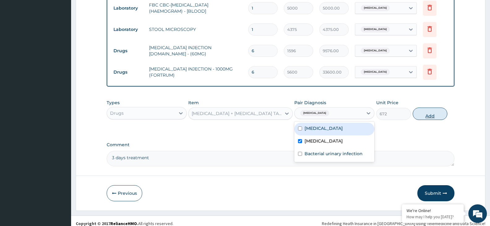
click at [434, 113] on button "Add" at bounding box center [430, 114] width 35 height 12
type input "0"
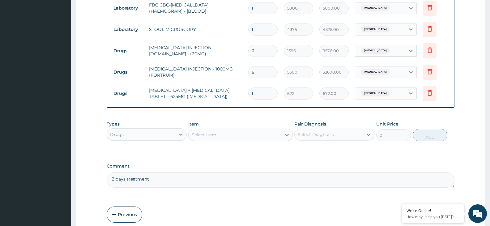
click at [252, 88] on input "1" at bounding box center [262, 94] width 29 height 12
click at [255, 89] on input "1" at bounding box center [262, 94] width 29 height 12
type input "14"
type input "9408.00"
type input "14"
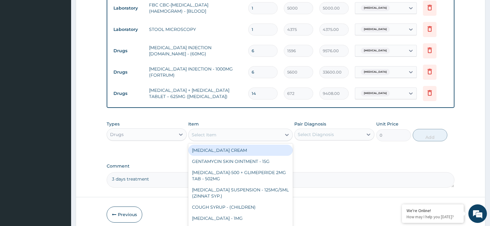
click at [253, 133] on div "Select Item" at bounding box center [235, 135] width 92 height 10
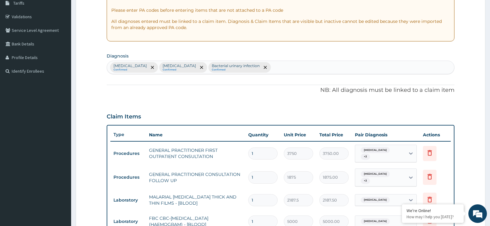
scroll to position [102, 0]
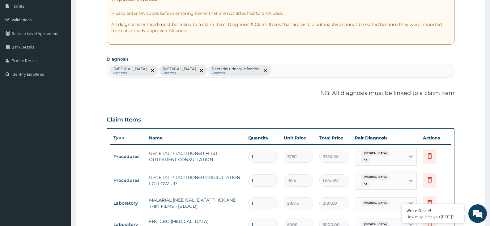
type input "g"
click at [248, 69] on div "Malaria Confirmed Typhoid fever Confirmed Bacterial urinary infection Confirmed" at bounding box center [280, 70] width 347 height 13
type input "gastrit"
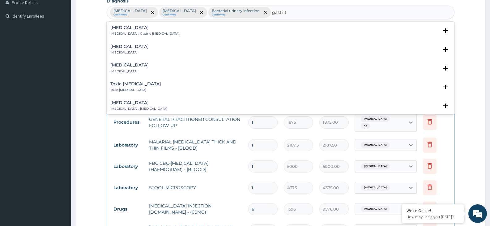
scroll to position [164, 0]
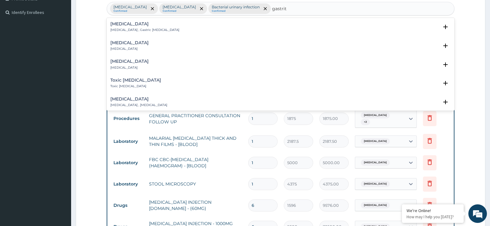
click at [123, 24] on h4 "Gastritis" at bounding box center [144, 24] width 69 height 5
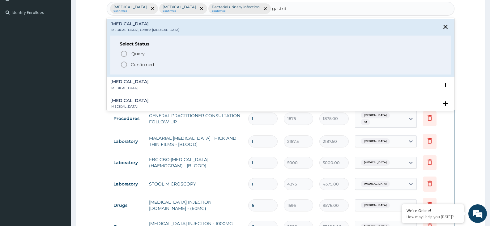
click at [122, 64] on icon "status option filled" at bounding box center [123, 64] width 7 height 7
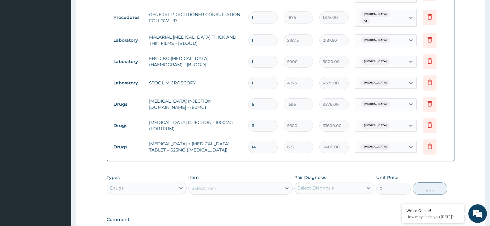
scroll to position [318, 0]
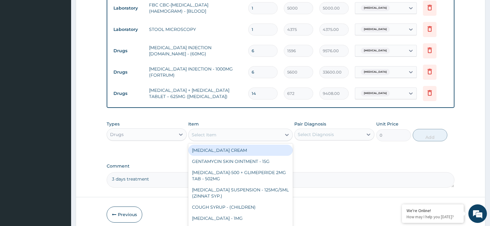
click at [197, 133] on div "Select Item" at bounding box center [235, 135] width 92 height 10
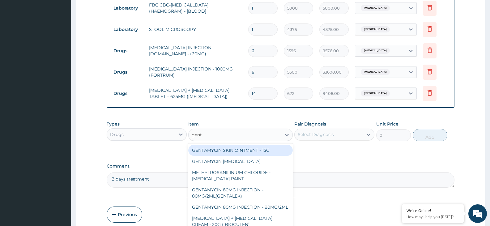
type input "genta"
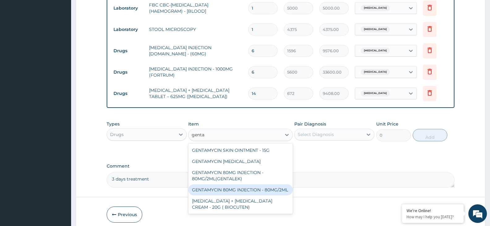
click at [233, 184] on div "GENTAMYCIN 80MG INJECTION - 80MG/2ML" at bounding box center [240, 189] width 104 height 11
type input "280"
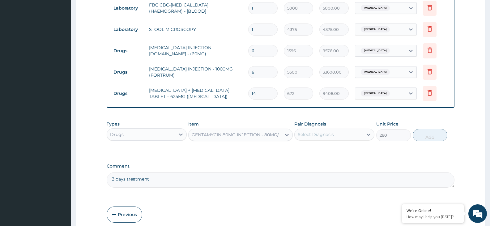
click at [358, 134] on div "Select Diagnosis" at bounding box center [329, 135] width 68 height 10
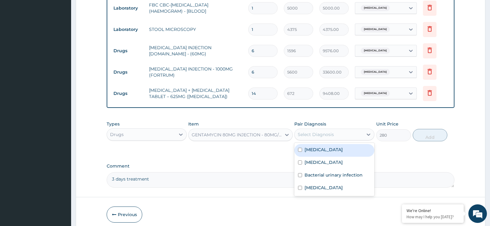
click at [321, 147] on label "Malaria" at bounding box center [324, 150] width 38 height 6
checkbox input "true"
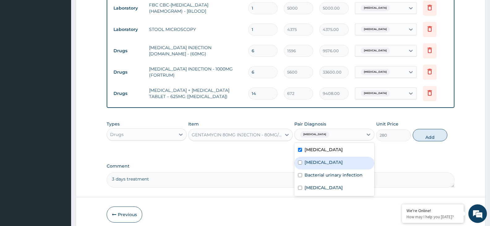
click at [316, 159] on label "Typhoid fever" at bounding box center [324, 162] width 38 height 6
checkbox input "true"
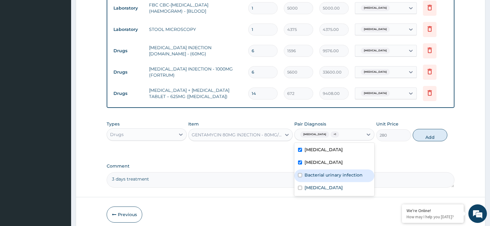
click at [315, 172] on label "Bacterial urinary infection" at bounding box center [334, 175] width 58 height 6
checkbox input "true"
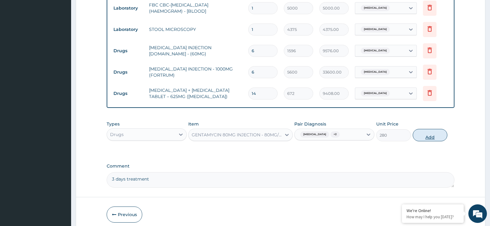
click at [420, 129] on button "Add" at bounding box center [430, 135] width 35 height 12
type input "0"
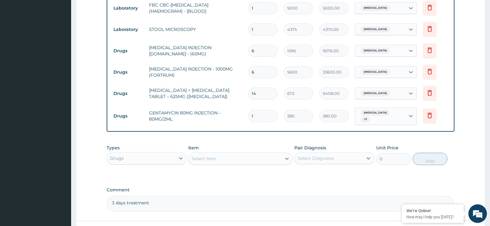
click at [258, 113] on input "1" at bounding box center [262, 116] width 29 height 12
type input "0.00"
type input "3"
type input "840.00"
type input "3"
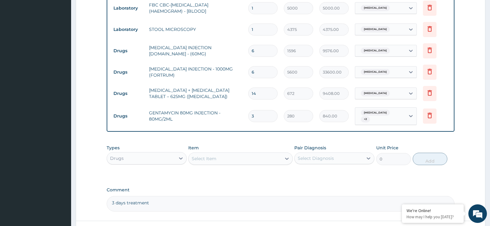
click at [233, 154] on div "Select Item" at bounding box center [235, 159] width 92 height 10
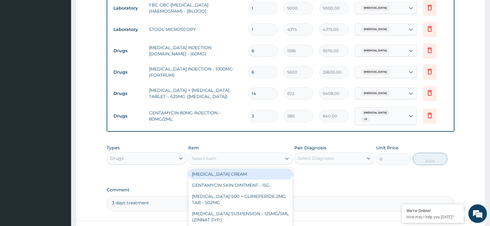
click at [201, 156] on div "Select Item" at bounding box center [204, 159] width 25 height 6
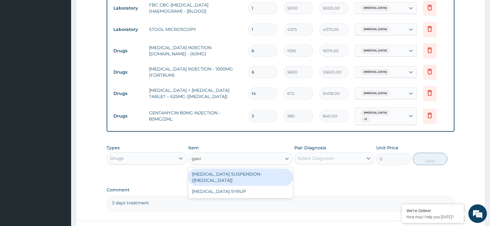
type input "gavis"
click at [221, 169] on div "[MEDICAL_DATA] SUSPENSION- ([MEDICAL_DATA])" at bounding box center [240, 177] width 104 height 17
type input "7839.999999999999"
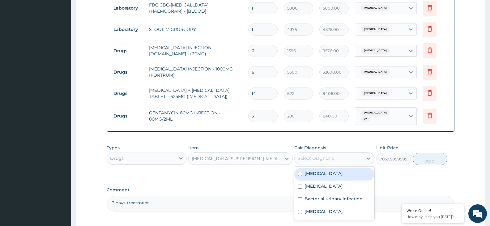
click at [313, 155] on div "Select Diagnosis" at bounding box center [316, 158] width 36 height 6
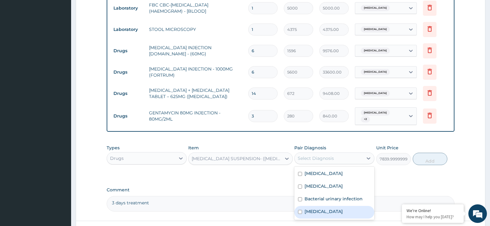
click at [313, 208] on label "Gastritis" at bounding box center [324, 211] width 38 height 6
checkbox input "true"
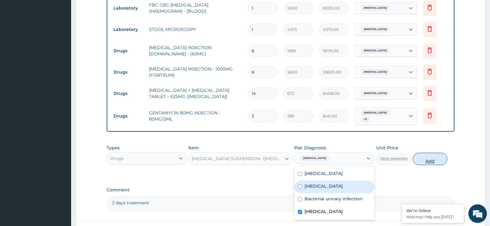
click at [430, 153] on button "Add" at bounding box center [430, 159] width 35 height 12
type input "0"
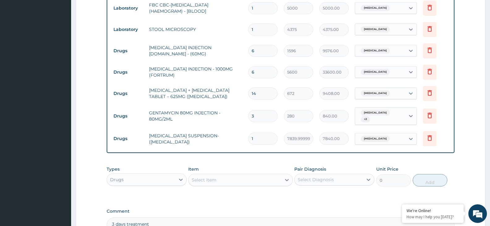
click at [233, 175] on div "Select Item" at bounding box center [235, 180] width 92 height 10
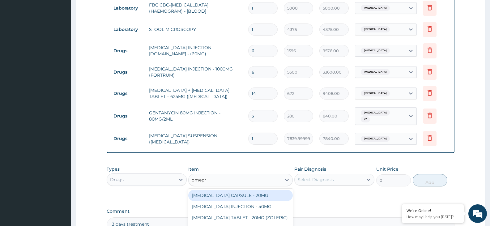
type input "omepra"
click at [259, 190] on div "[MEDICAL_DATA] CAPSULE - 20MG" at bounding box center [240, 195] width 104 height 11
type input "140"
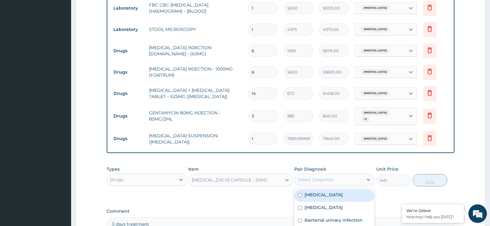
click at [317, 177] on div "Select Diagnosis" at bounding box center [316, 180] width 36 height 6
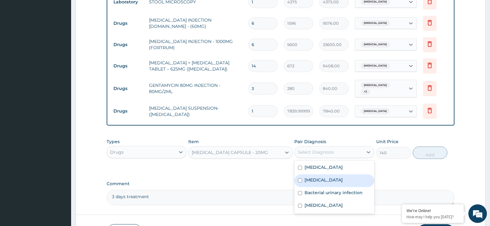
scroll to position [380, 0]
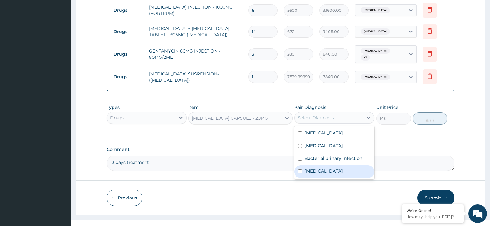
click at [306, 168] on label "Gastritis" at bounding box center [324, 171] width 38 height 6
checkbox input "true"
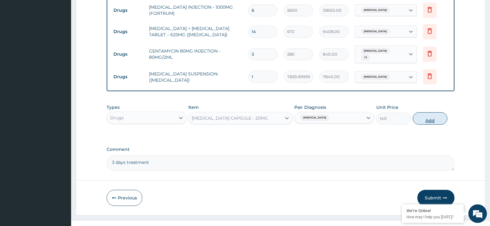
click at [429, 114] on button "Add" at bounding box center [430, 118] width 35 height 12
type input "0"
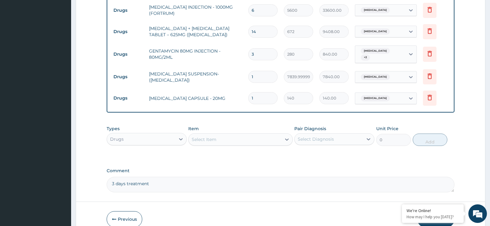
click at [254, 92] on input "1" at bounding box center [262, 98] width 29 height 12
type input "0.00"
type input "6"
type input "840.00"
type input "6"
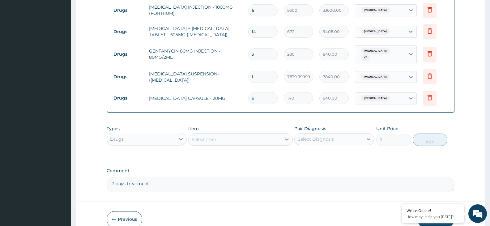
click at [248, 135] on div "Select Item" at bounding box center [235, 140] width 92 height 10
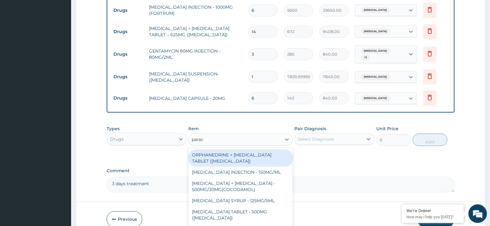
type input "parace"
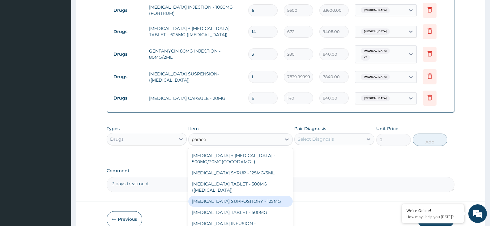
scroll to position [31, 0]
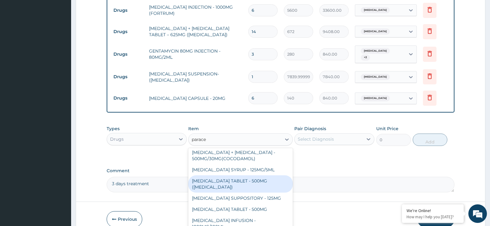
click at [219, 178] on div "[MEDICAL_DATA] TABLET - 500MG ([MEDICAL_DATA])" at bounding box center [240, 183] width 104 height 17
type input "42"
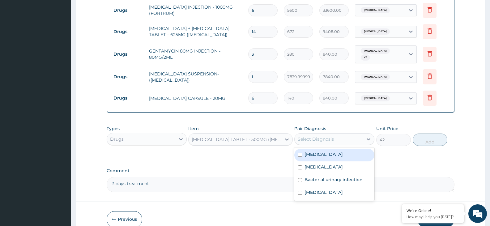
click at [313, 136] on div "Select Diagnosis" at bounding box center [316, 139] width 36 height 6
click at [307, 151] on label "Malaria" at bounding box center [324, 154] width 38 height 6
checkbox input "true"
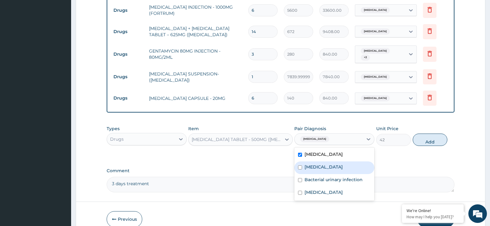
drag, startPoint x: 306, startPoint y: 155, endPoint x: 306, endPoint y: 161, distance: 6.2
click at [306, 161] on div "Typhoid fever" at bounding box center [334, 167] width 80 height 13
checkbox input "true"
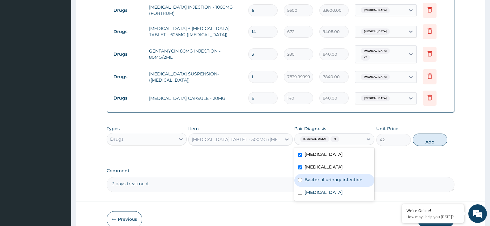
click at [305, 177] on label "Bacterial urinary infection" at bounding box center [334, 180] width 58 height 6
checkbox input "true"
click at [302, 191] on input "checkbox" at bounding box center [300, 193] width 4 height 4
checkbox input "true"
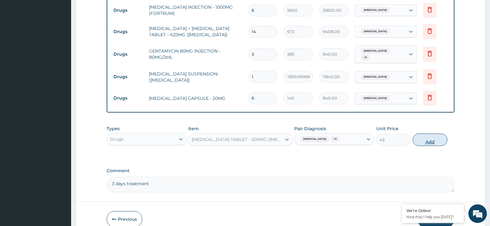
click at [422, 134] on button "Add" at bounding box center [430, 140] width 35 height 12
type input "0"
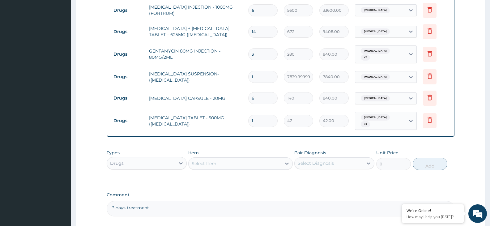
click at [257, 115] on input "1" at bounding box center [262, 121] width 29 height 12
type input "18"
type input "756.00"
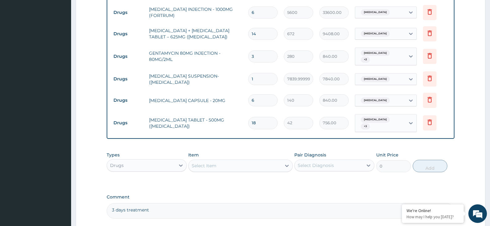
scroll to position [380, 0]
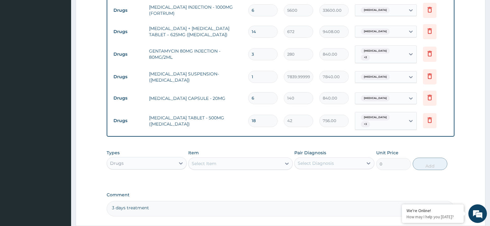
type input "18"
click at [190, 159] on div "Select Item" at bounding box center [235, 164] width 92 height 10
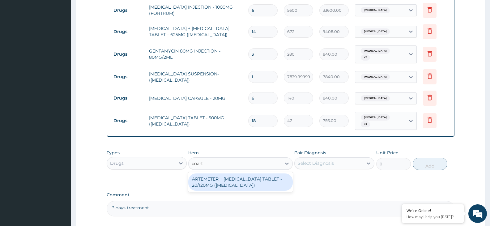
type input "coarte"
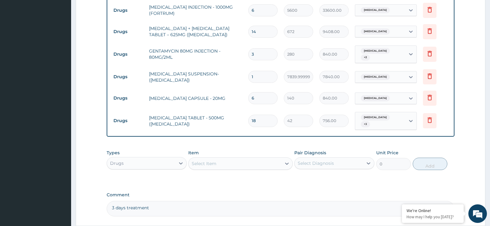
click at [208, 159] on div "Select Item" at bounding box center [235, 164] width 92 height 10
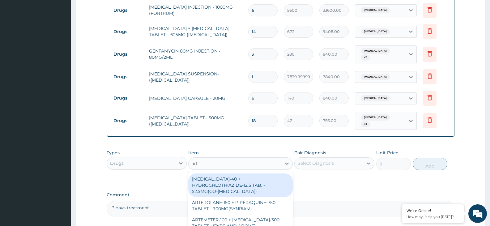
type input "arte"
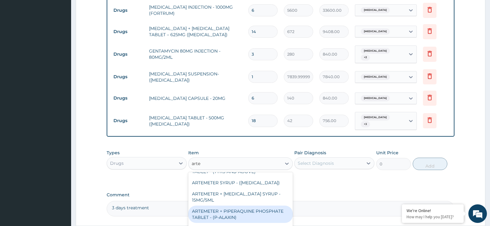
scroll to position [62, 0]
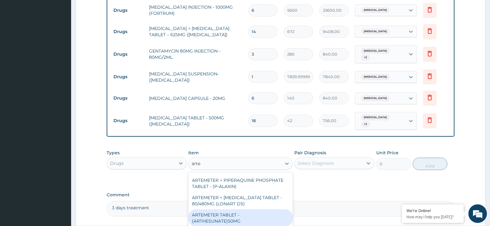
click at [226, 209] on div "ARTEMETER TABLET - (ARTHESUNATE)50MG" at bounding box center [240, 217] width 104 height 17
type input "103.6"
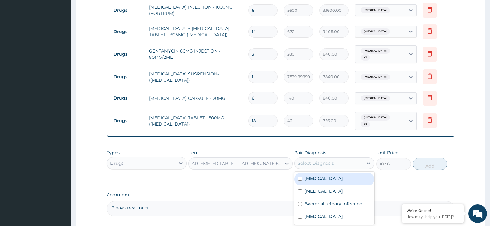
drag, startPoint x: 326, startPoint y: 148, endPoint x: 325, endPoint y: 153, distance: 5.3
click at [325, 158] on div "Select Diagnosis" at bounding box center [329, 163] width 68 height 10
click at [323, 173] on div "Malaria" at bounding box center [334, 179] width 80 height 13
checkbox input "true"
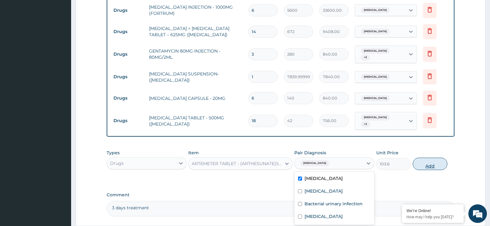
click at [418, 158] on button "Add" at bounding box center [430, 164] width 35 height 12
type input "0"
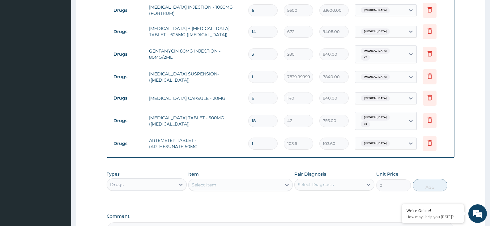
click at [261, 138] on input "1" at bounding box center [262, 144] width 29 height 12
type input "0.00"
type input "2"
type input "207.20"
type input "24"
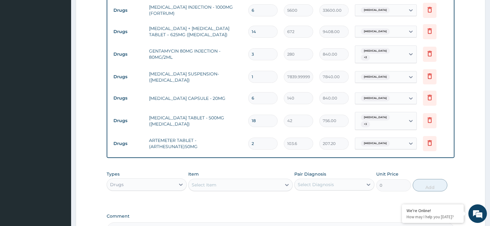
type input "2486.40"
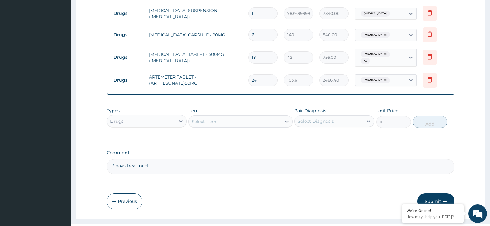
scroll to position [447, 0]
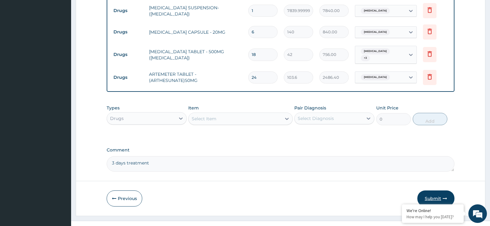
type input "24"
click at [427, 190] on button "Submit" at bounding box center [435, 198] width 37 height 16
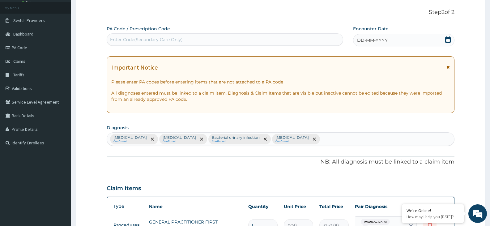
scroll to position [14, 0]
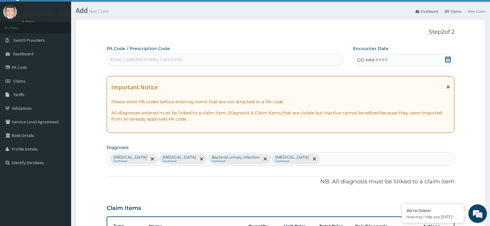
click at [447, 62] on span at bounding box center [448, 60] width 6 height 8
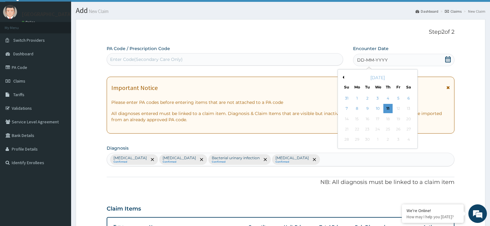
click at [375, 108] on div "10" at bounding box center [377, 108] width 9 height 9
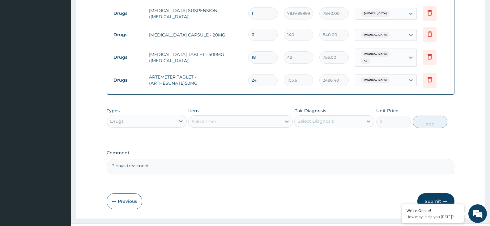
scroll to position [447, 0]
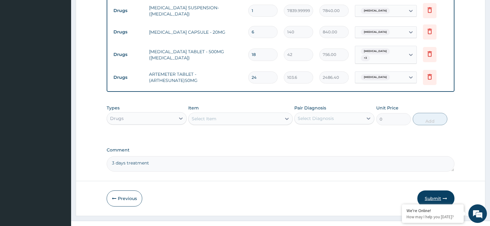
click at [430, 190] on button "Submit" at bounding box center [435, 198] width 37 height 16
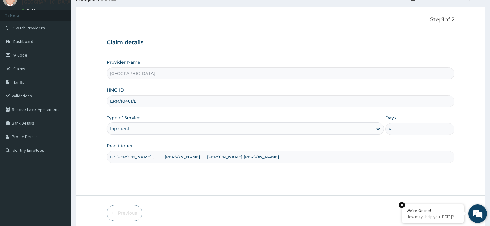
scroll to position [51, 0]
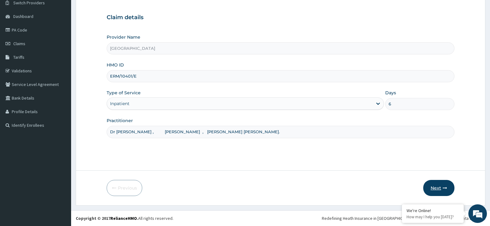
click at [445, 189] on icon "button" at bounding box center [445, 188] width 4 height 4
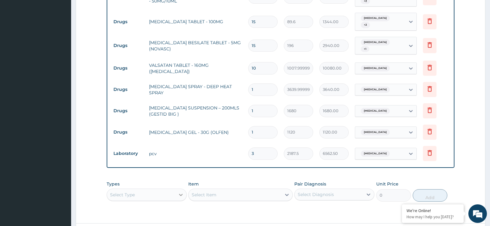
scroll to position [515, 0]
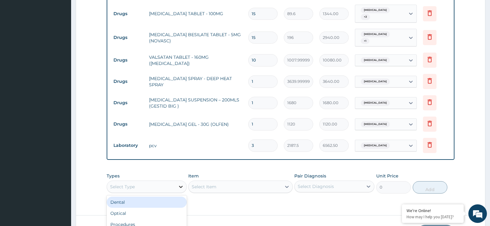
click at [178, 181] on div "option Dental focused, 1 of 10. 10 results available. Use Up and Down to choose…" at bounding box center [147, 187] width 80 height 12
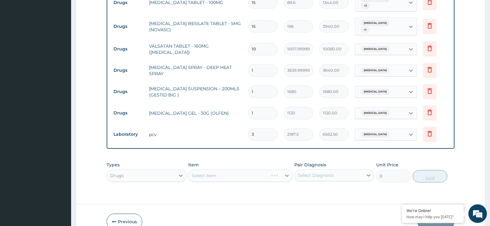
scroll to position [0, 0]
click at [203, 169] on div "Select Item" at bounding box center [240, 175] width 104 height 12
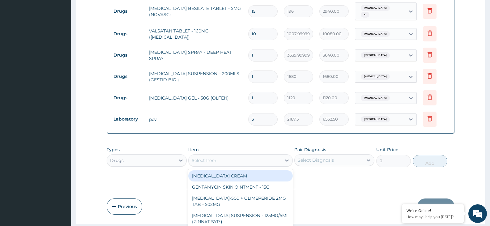
scroll to position [18, 0]
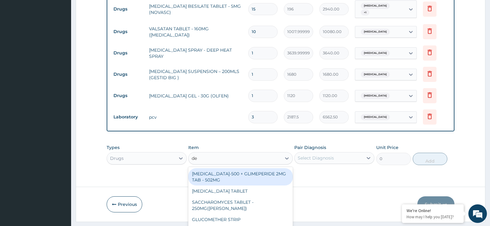
type input "d"
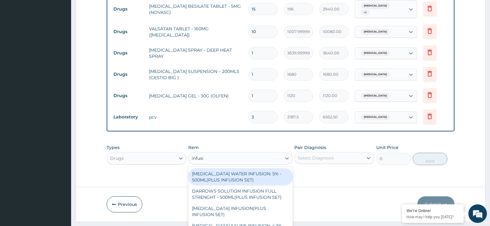
type input "infusio"
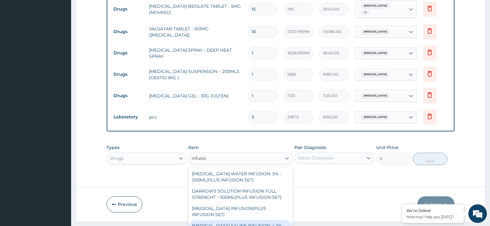
click at [223, 220] on div "DEXTROSE SALINE INFUSION: 4.3% - 500ML(PLUS INFUSION SET)" at bounding box center [240, 228] width 104 height 17
type input "1092"
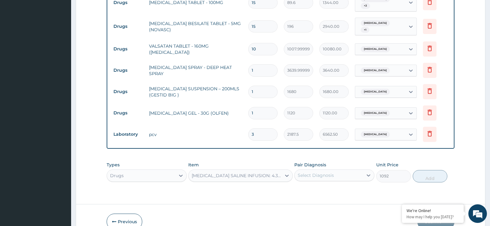
click at [362, 169] on div "Select Diagnosis" at bounding box center [334, 175] width 80 height 12
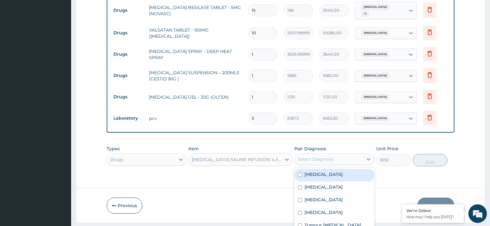
scroll to position [17, 0]
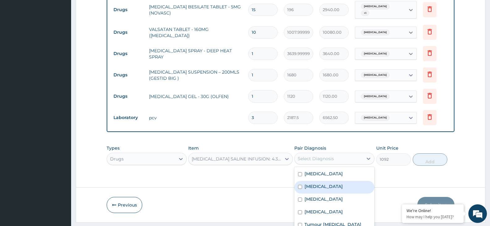
click at [318, 183] on label "Bacterial sepsis" at bounding box center [324, 186] width 38 height 6
checkbox input "true"
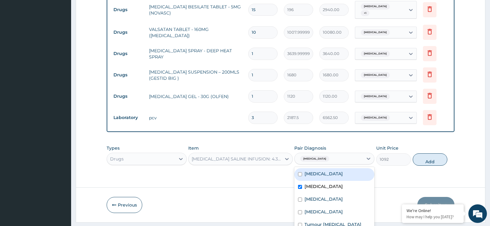
click at [347, 168] on div "Renal hypertension" at bounding box center [334, 174] width 80 height 13
checkbox input "true"
click at [345, 181] on div "Bacterial sepsis" at bounding box center [334, 187] width 80 height 13
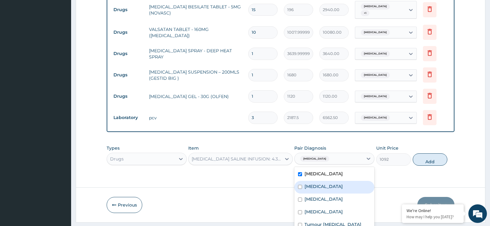
click at [343, 181] on div "Bacterial sepsis" at bounding box center [334, 187] width 80 height 13
checkbox input "true"
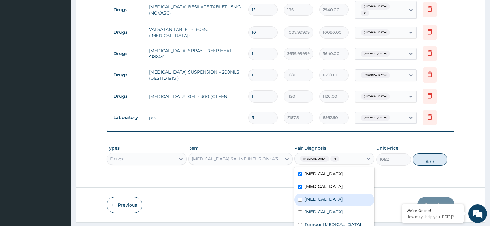
click at [335, 194] on div "Low back pain" at bounding box center [334, 200] width 80 height 13
checkbox input "true"
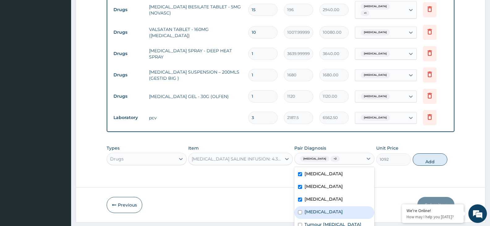
click at [334, 206] on div "Anemia" at bounding box center [334, 212] width 80 height 13
checkbox input "true"
click at [334, 221] on label "Tumour embolus" at bounding box center [333, 224] width 57 height 6
checkbox input "true"
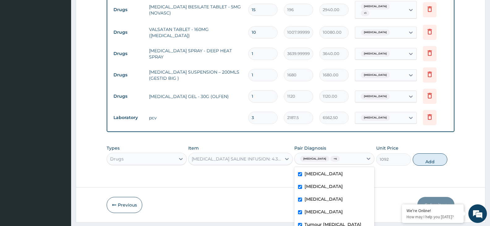
checkbox input "true"
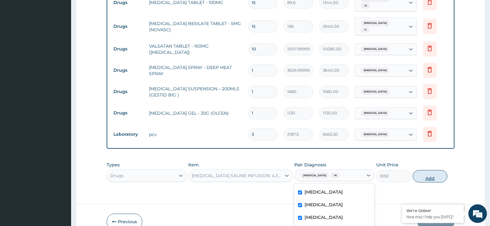
click at [420, 170] on button "Add" at bounding box center [430, 176] width 35 height 12
type input "0"
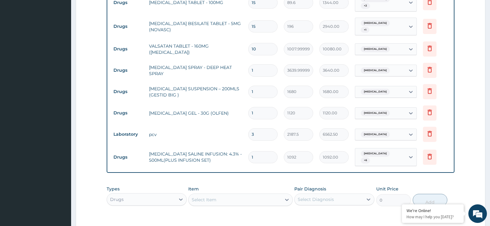
click at [257, 151] on input "1" at bounding box center [262, 157] width 29 height 12
type input "0.00"
type input "2"
type input "2184.00"
type input "2"
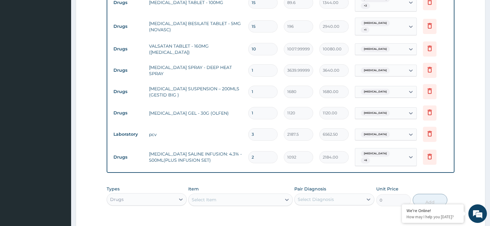
click at [250, 195] on div "Select Item" at bounding box center [235, 200] width 92 height 10
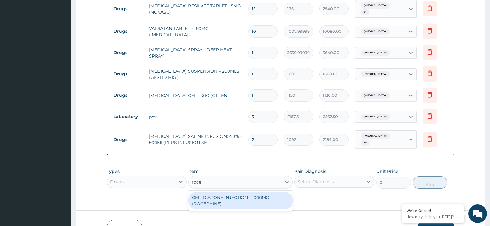
type input "rocep"
click at [253, 192] on div "CEFTRIAZONE INJECTION - 1000MG (ROCEPHINE)" at bounding box center [240, 200] width 104 height 17
type input "9520"
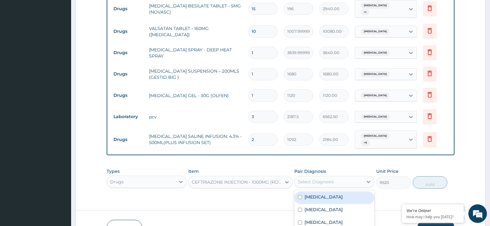
click at [311, 176] on div "option Hypoxia, selected. option Renal hypertension focused, 1 of 8. 8 results …" at bounding box center [334, 182] width 80 height 12
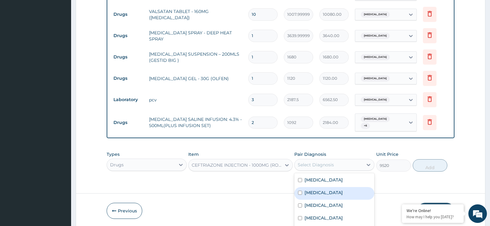
click at [326, 190] on label "Bacterial sepsis" at bounding box center [324, 193] width 38 height 6
checkbox input "true"
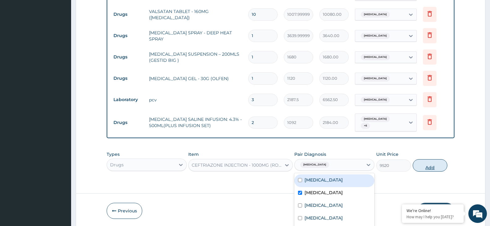
scroll to position [550, 0]
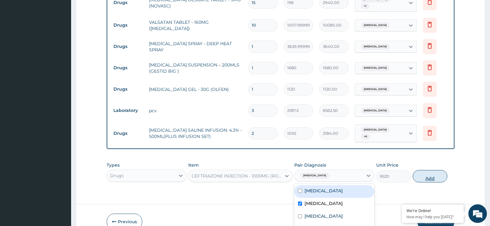
click at [419, 159] on div "Types Drugs Item CEFTRIAZONE INJECTION - 1000MG (ROCEPHINE) Pair Diagnosis opti…" at bounding box center [281, 172] width 348 height 27
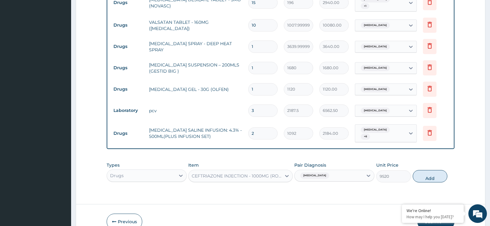
click at [258, 127] on input "2" at bounding box center [262, 133] width 29 height 12
type input "0.00"
type input "6"
type input "6552.00"
type input "6"
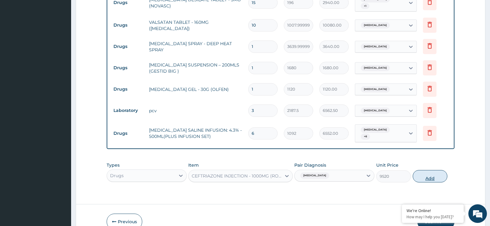
click at [423, 170] on button "Add" at bounding box center [430, 176] width 35 height 12
type input "0"
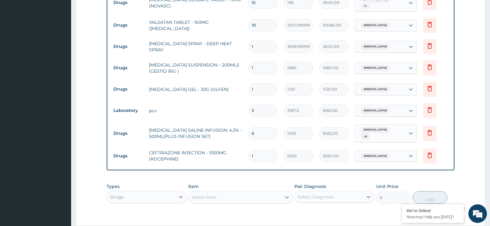
click at [255, 127] on input "6" at bounding box center [262, 133] width 29 height 12
type input "0.00"
type input "2"
type input "2184.00"
type input "2"
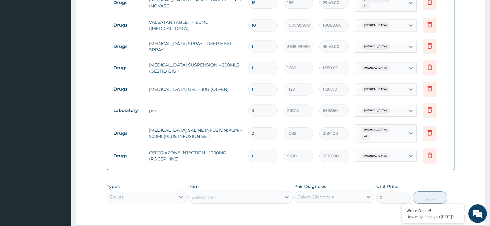
click at [257, 150] on input "1" at bounding box center [262, 156] width 29 height 12
type input "0.00"
type input "6"
type input "57120.00"
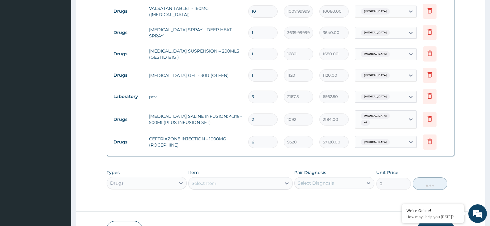
scroll to position [571, 0]
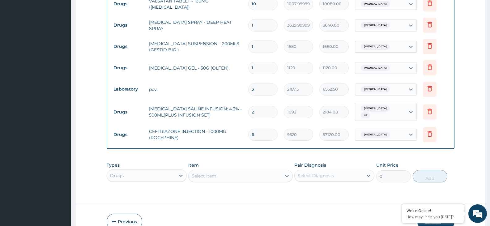
type input "6"
click at [433, 214] on button "Submit" at bounding box center [435, 222] width 37 height 16
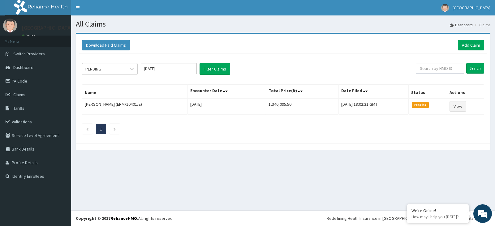
click at [177, 69] on input "[DATE]" at bounding box center [169, 68] width 56 height 11
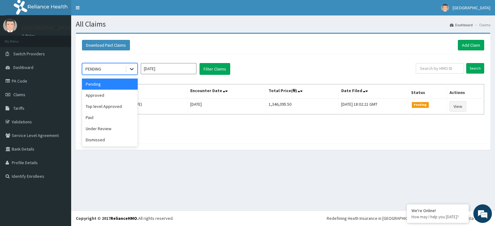
click at [131, 70] on icon at bounding box center [132, 69] width 4 height 2
click at [127, 94] on div "Approved" at bounding box center [110, 95] width 56 height 11
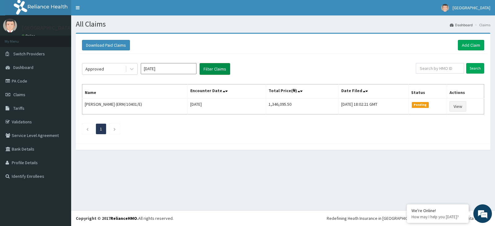
click at [216, 71] on button "Filter Claims" at bounding box center [214, 69] width 31 height 12
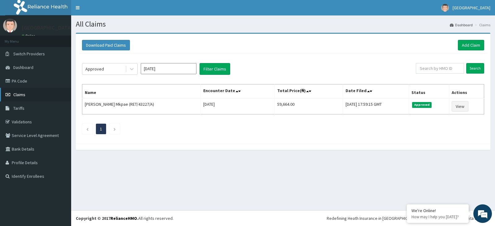
click at [24, 95] on span "Claims" at bounding box center [19, 95] width 12 height 6
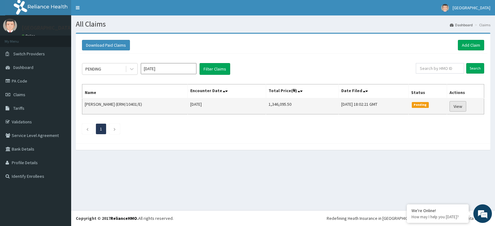
click at [462, 107] on link "View" at bounding box center [457, 106] width 17 height 11
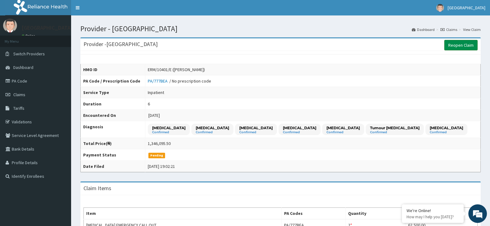
click at [468, 45] on link "Reopen Claim" at bounding box center [460, 45] width 33 height 11
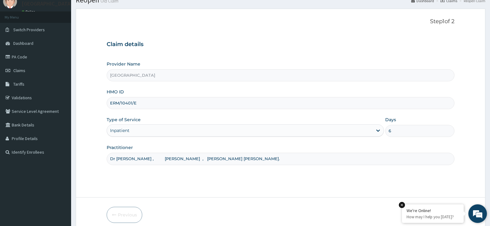
scroll to position [51, 0]
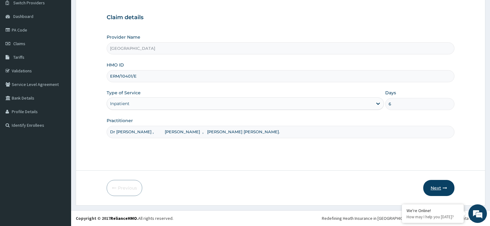
click at [436, 187] on button "Next" at bounding box center [438, 188] width 31 height 16
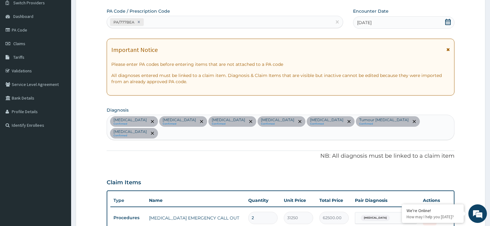
click at [175, 20] on div "PA/777BEA" at bounding box center [219, 22] width 225 height 10
type input "PA/053D6"
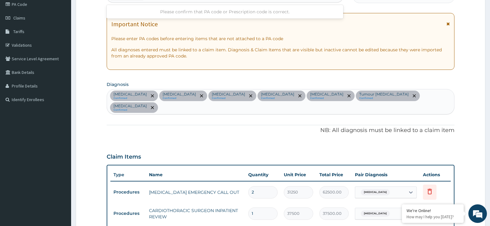
scroll to position [12, 0]
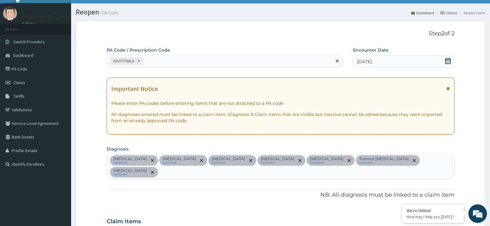
click at [185, 66] on div "PA/777BEA" at bounding box center [219, 61] width 225 height 10
click at [167, 55] on div "PA/777BEA" at bounding box center [225, 61] width 237 height 12
click at [166, 62] on div "PA/777BEA" at bounding box center [219, 61] width 225 height 10
click at [278, 64] on div "PA/777BEA" at bounding box center [219, 61] width 225 height 10
click at [249, 79] on div "Please confirm that PA code or Prescription code is correct." at bounding box center [225, 76] width 237 height 11
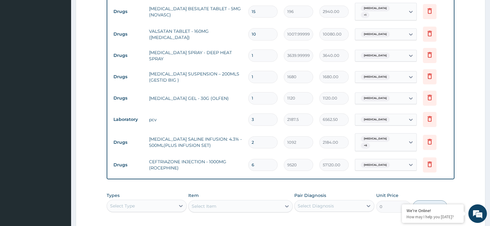
scroll to position [569, 0]
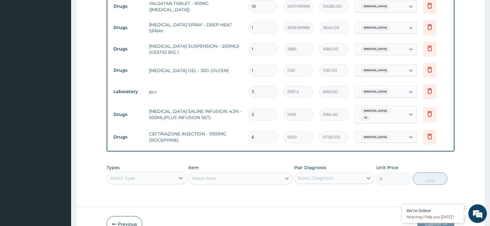
type input "PA/O53D6"
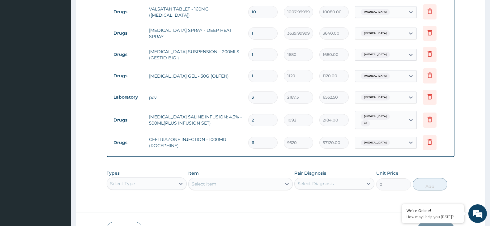
click at [200, 170] on div "Item Select Item" at bounding box center [240, 180] width 104 height 20
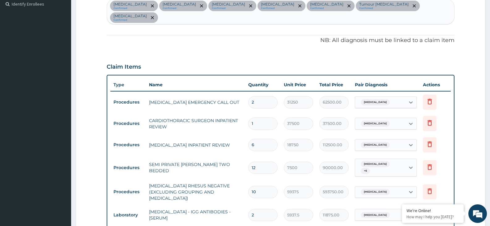
scroll to position [0, 0]
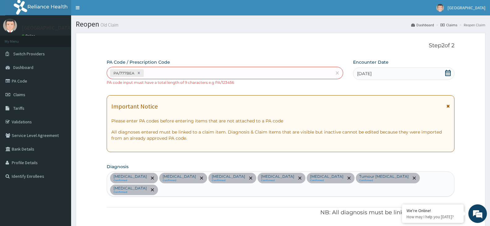
click at [262, 84] on div "PA/777BEA PA code input must have a total length of 9 characters e.g PA/123456" at bounding box center [225, 76] width 237 height 19
click at [230, 83] on small "PA code input must have a total length of 9 characters e.g PA/123456" at bounding box center [170, 82] width 127 height 5
click at [144, 74] on div "PA/777BEA" at bounding box center [219, 73] width 225 height 10
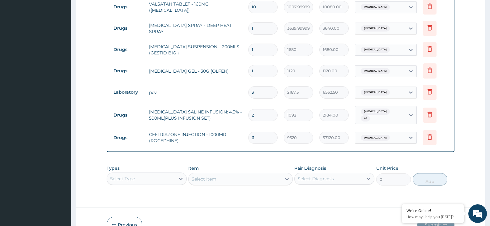
scroll to position [574, 0]
click at [135, 216] on button "Previous" at bounding box center [125, 224] width 36 height 16
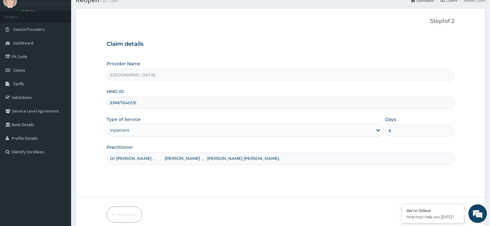
scroll to position [0, 0]
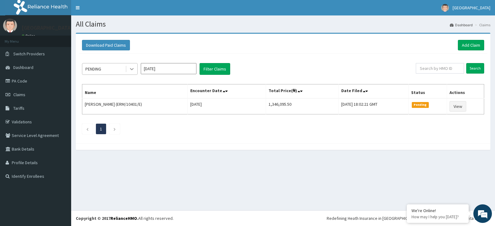
click at [128, 71] on div at bounding box center [131, 68] width 11 height 11
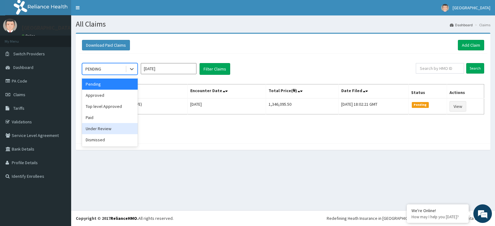
click at [105, 130] on div "Under Review" at bounding box center [110, 128] width 56 height 11
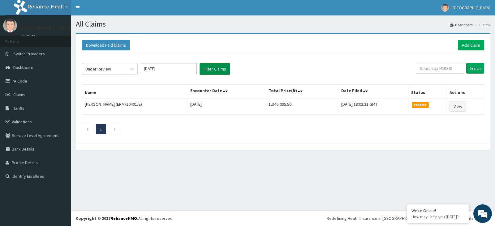
click at [207, 71] on button "Filter Claims" at bounding box center [214, 69] width 31 height 12
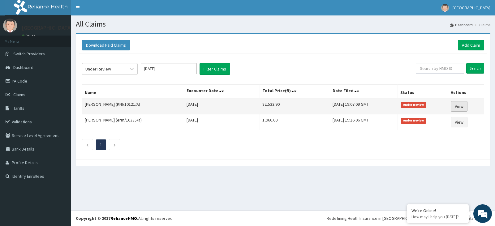
click at [457, 107] on link "View" at bounding box center [459, 106] width 17 height 11
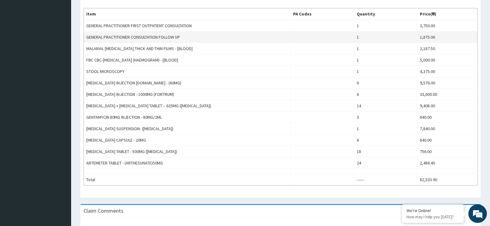
scroll to position [177, 0]
